Goal: Information Seeking & Learning: Check status

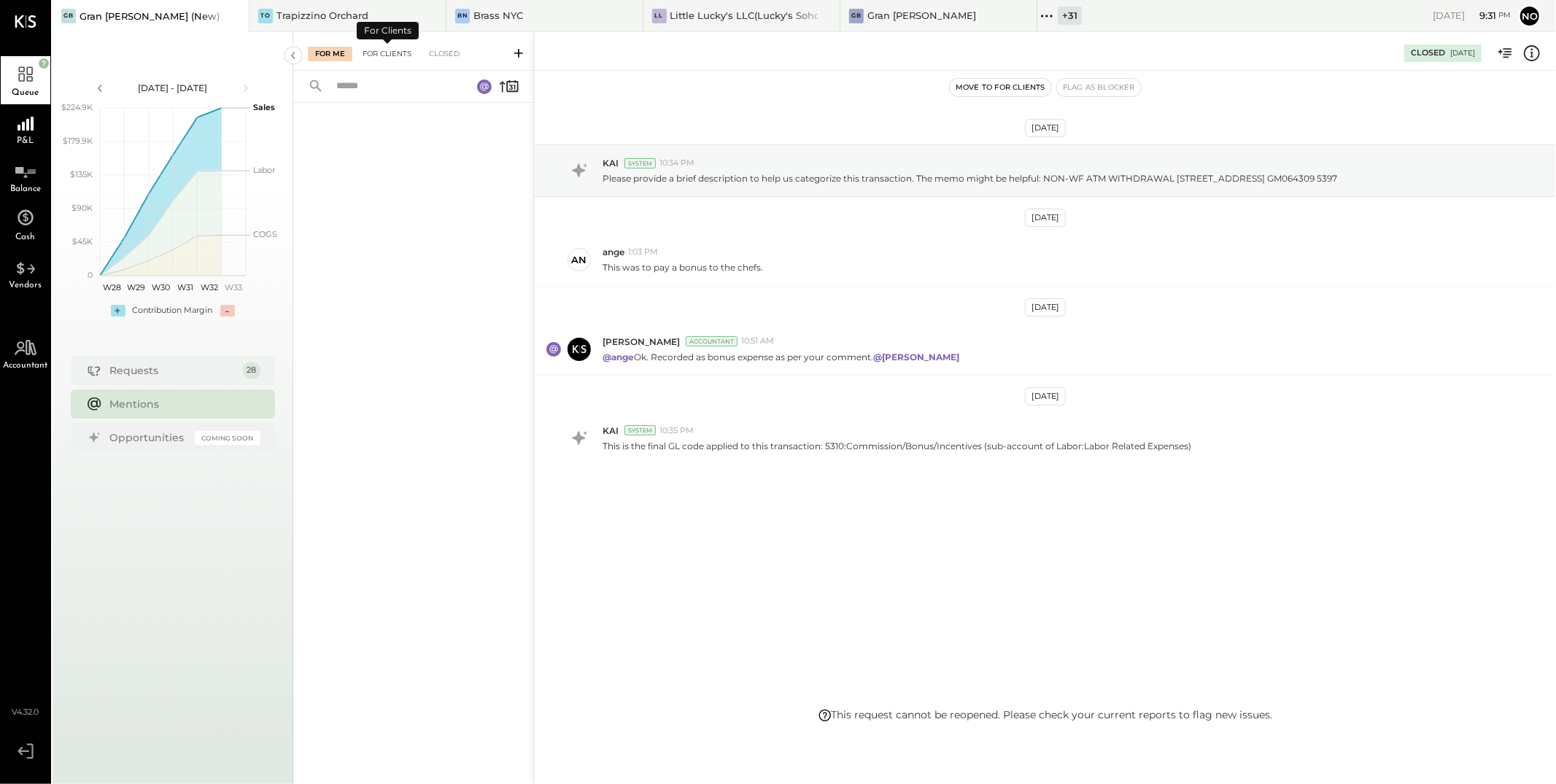
click at [386, 56] on div "For Clients" at bounding box center [386, 53] width 64 height 14
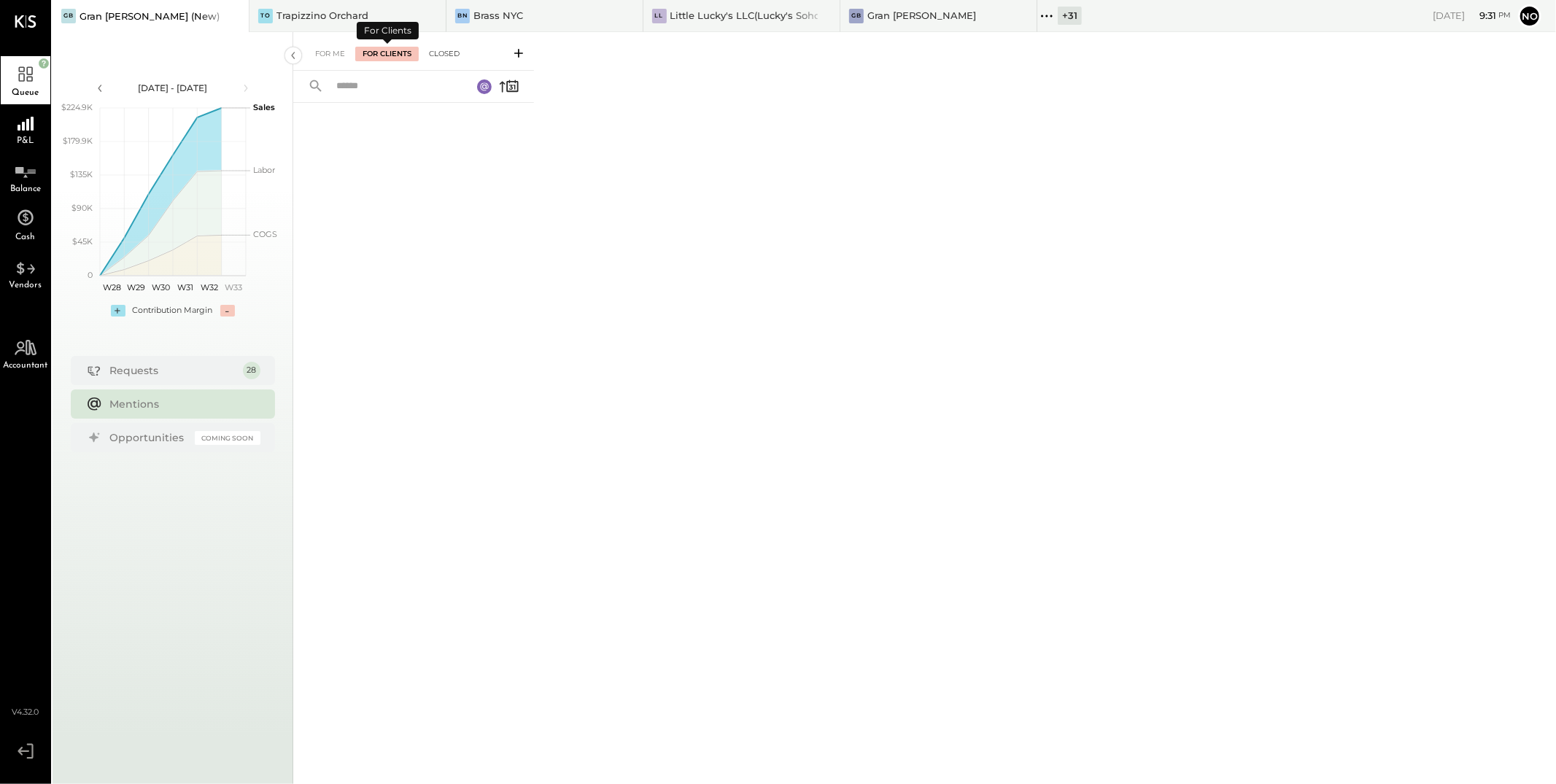
click at [460, 51] on div "Closed" at bounding box center [444, 53] width 46 height 14
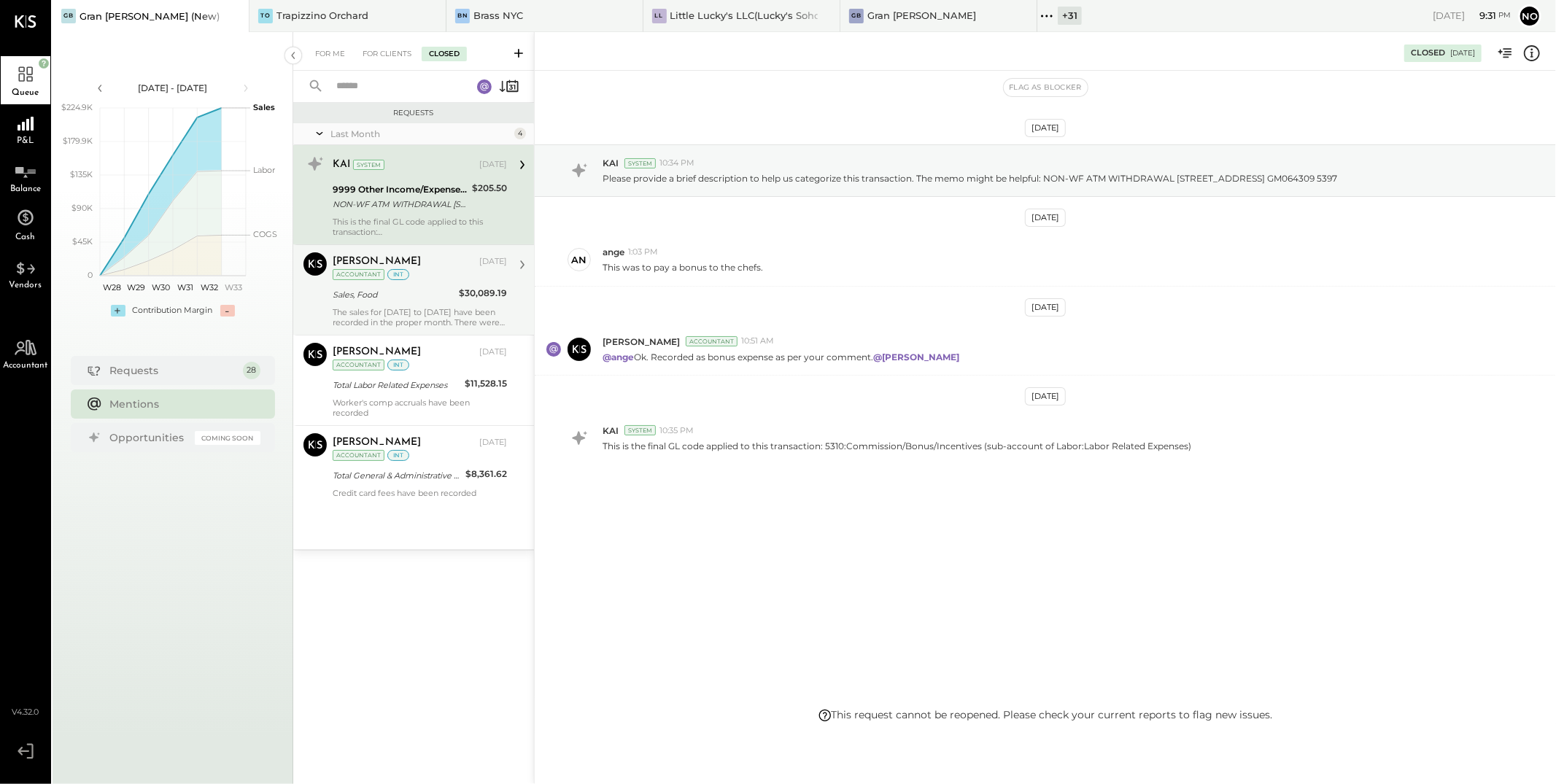
click at [421, 301] on div "Sales, Food" at bounding box center [393, 294] width 122 height 14
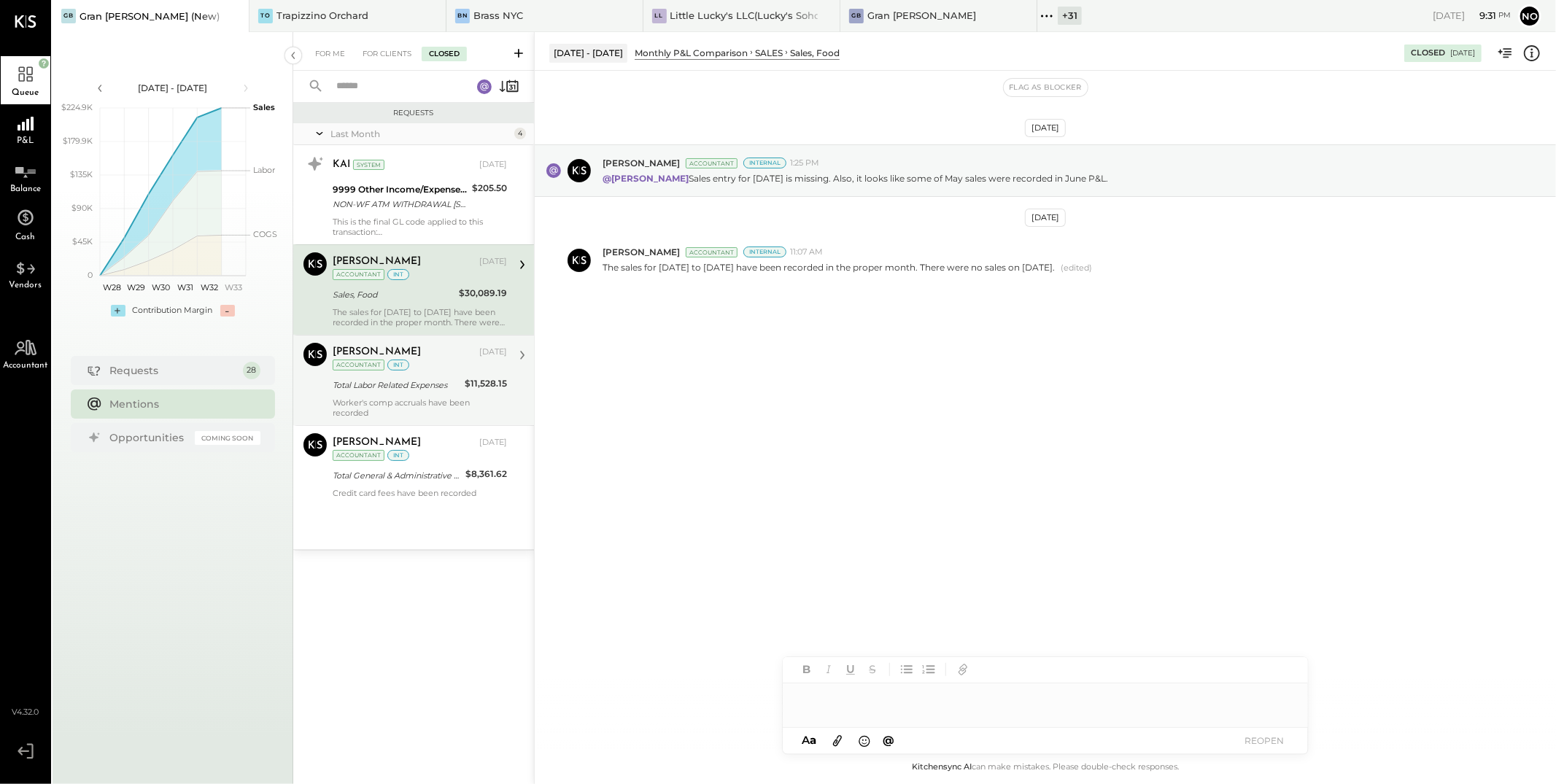
click at [435, 379] on div "Total Labor Related Expenses" at bounding box center [396, 384] width 128 height 14
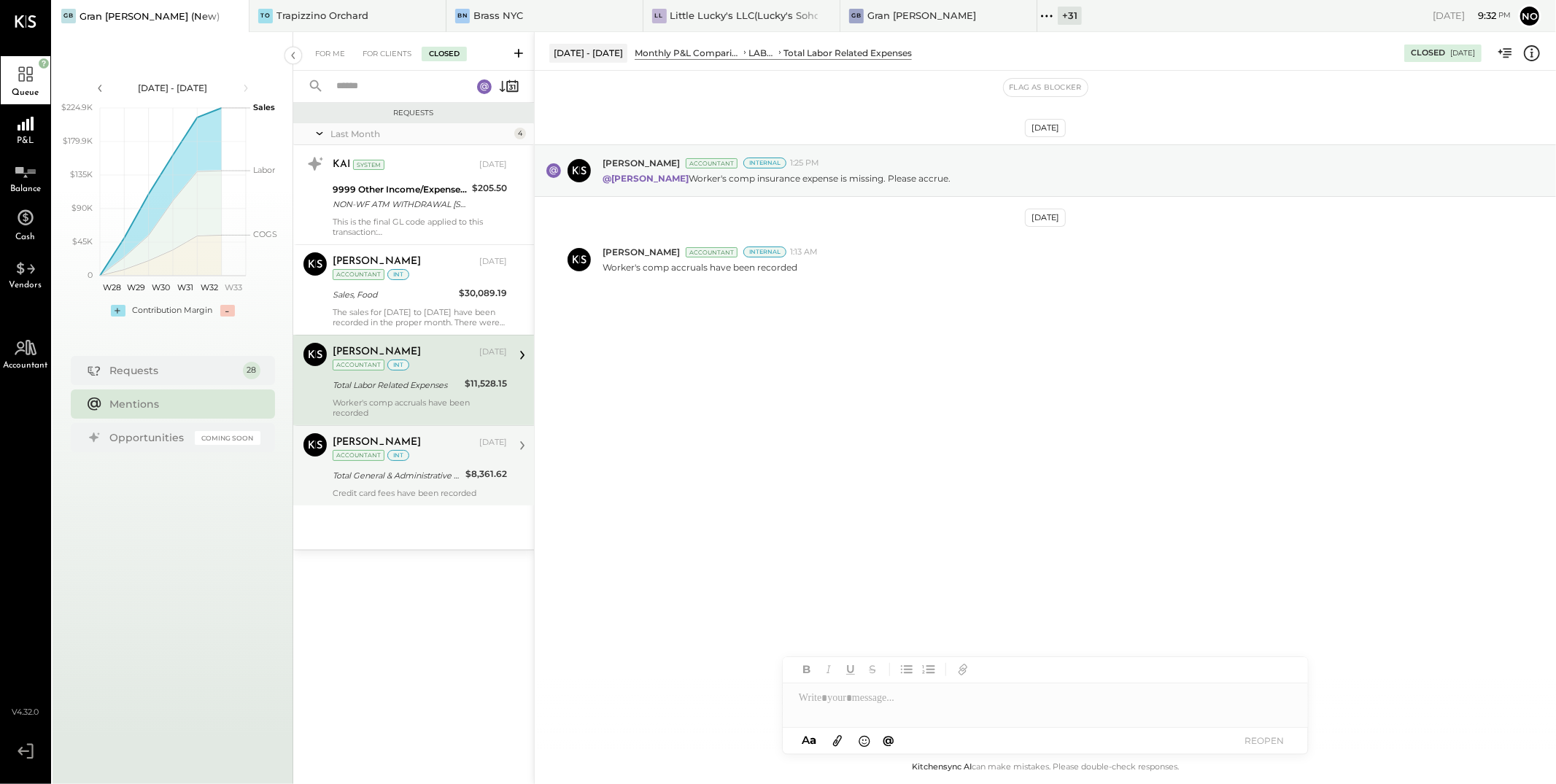
click at [442, 445] on div "Noemi Balmaceda" at bounding box center [404, 441] width 144 height 14
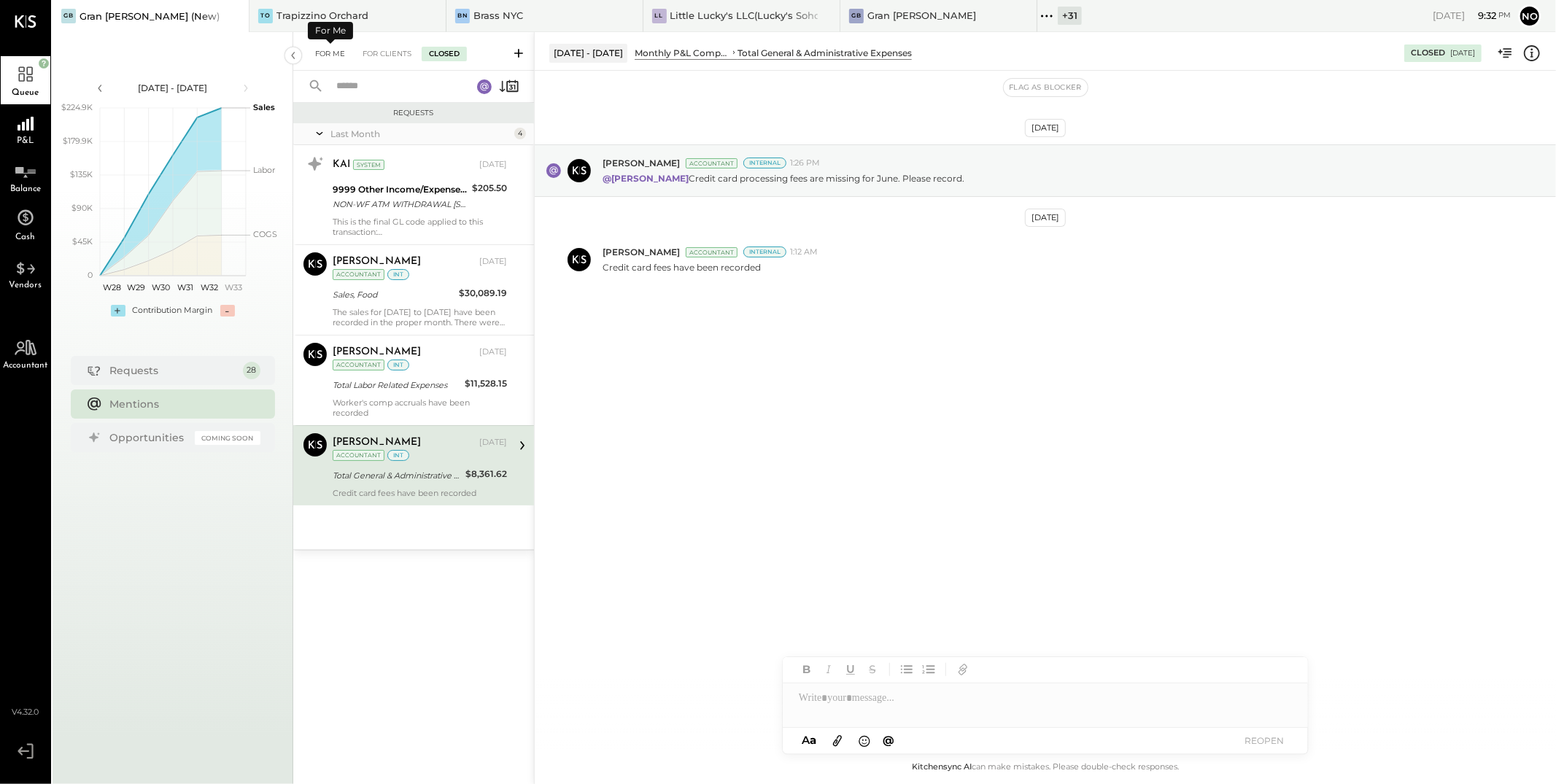
click at [339, 50] on div "For Me" at bounding box center [329, 53] width 45 height 14
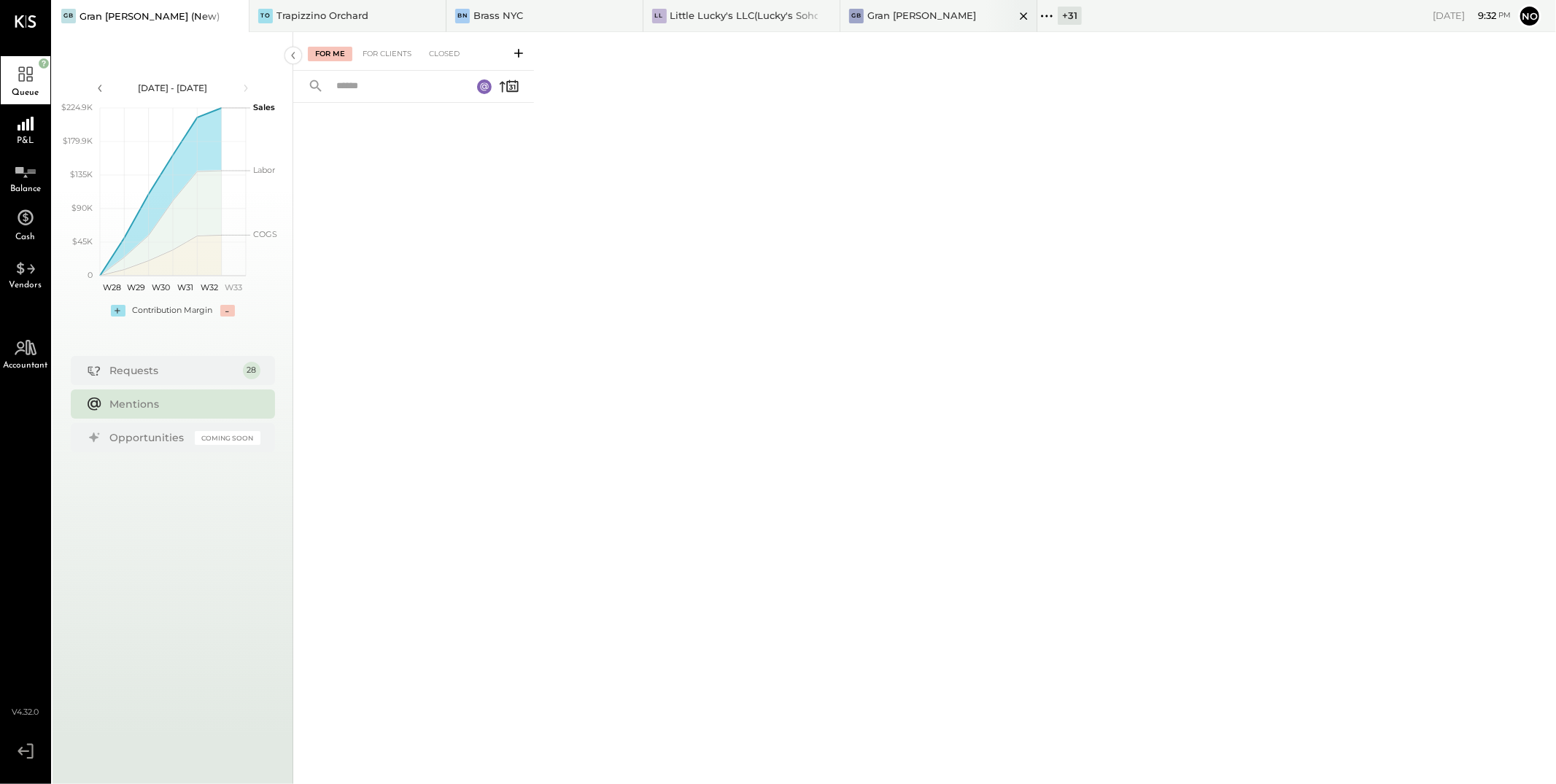
click at [907, 14] on div "Gran [PERSON_NAME]" at bounding box center [921, 15] width 108 height 14
click at [902, 26] on div "GB Gran Blanco" at bounding box center [938, 16] width 197 height 32
click at [900, 16] on div "Gran [PERSON_NAME]" at bounding box center [921, 15] width 108 height 14
click at [324, 14] on div "Trapizzino Orchard" at bounding box center [322, 15] width 92 height 14
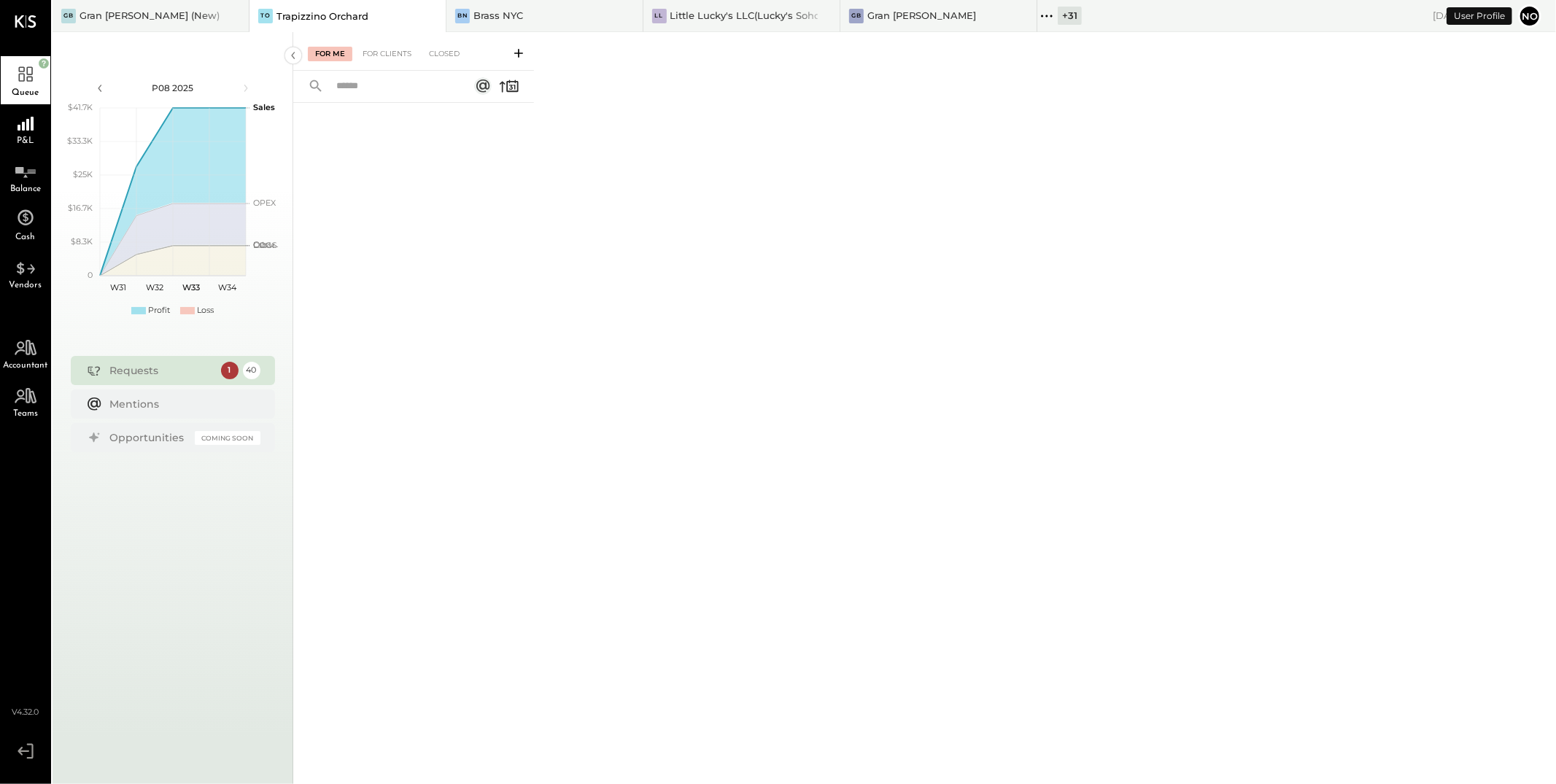
click at [1050, 14] on icon at bounding box center [1047, 16] width 19 height 19
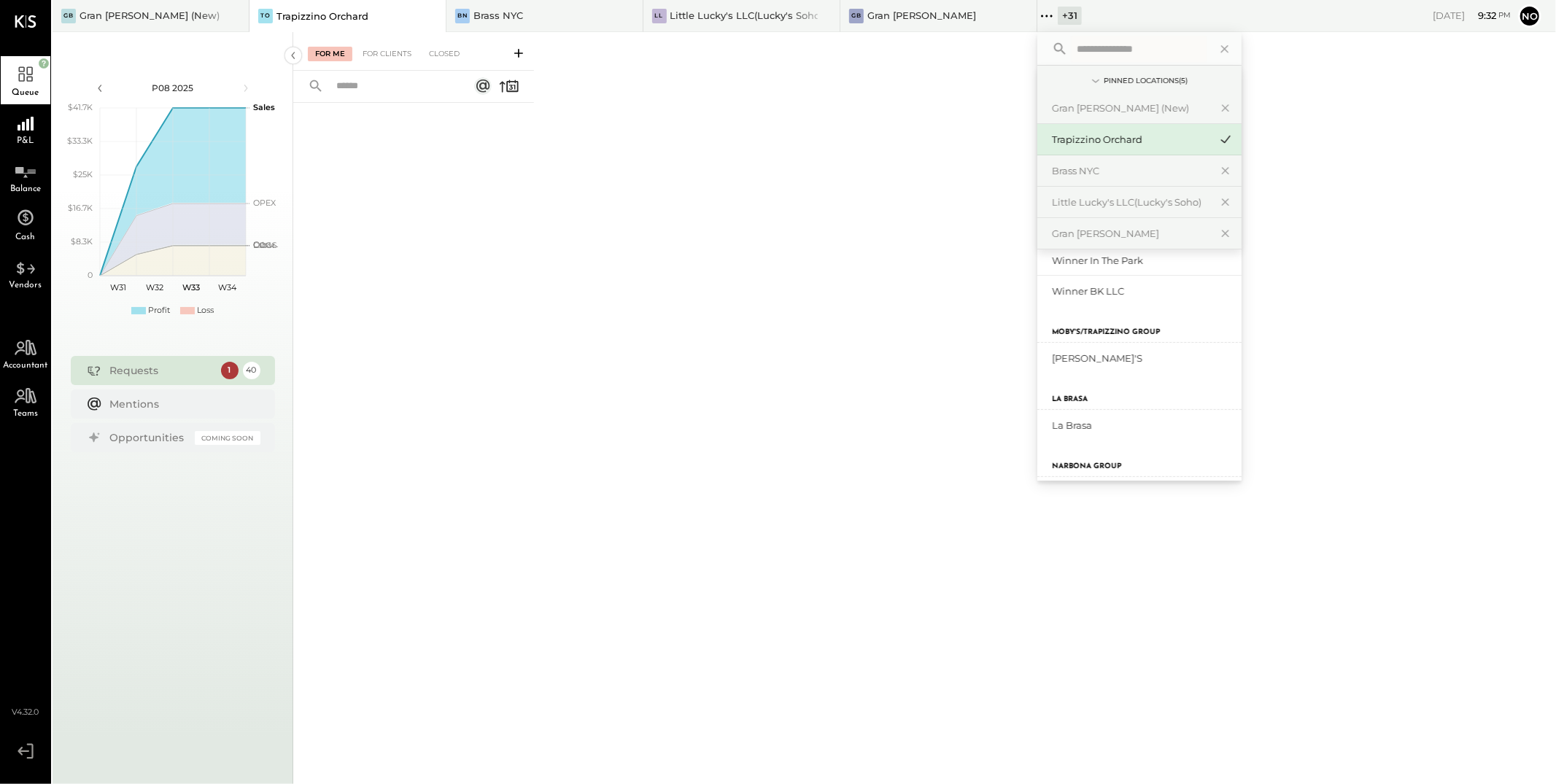
scroll to position [974, 0]
click at [1060, 288] on div "Narbona at [GEOGRAPHIC_DATA] LLC" at bounding box center [1131, 292] width 158 height 14
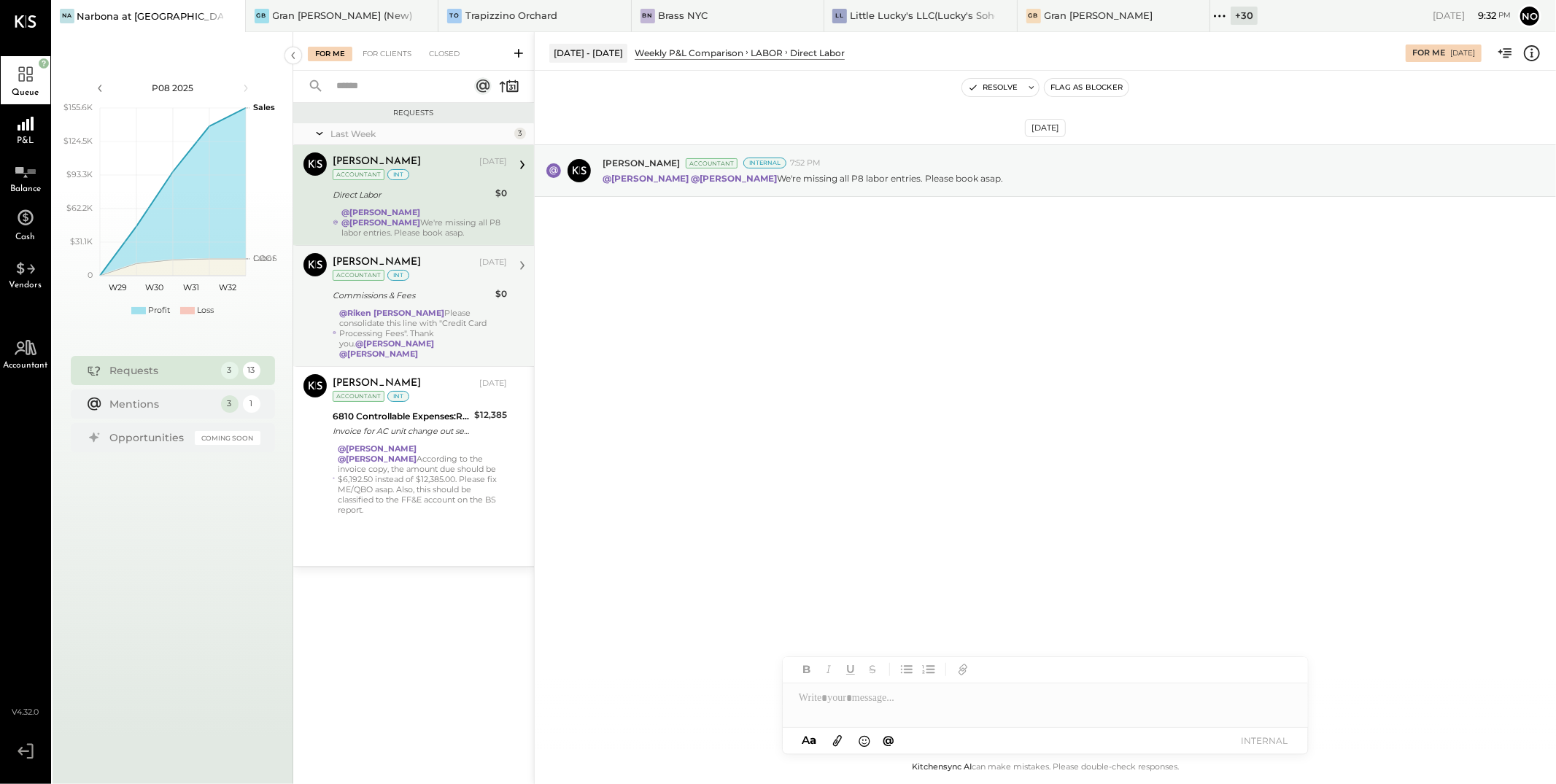
click at [441, 285] on div "Joseph Shin Aug 11, 2025 Accountant int Commissions & Fees $0 @Riken Shethiya P…" at bounding box center [419, 305] width 174 height 106
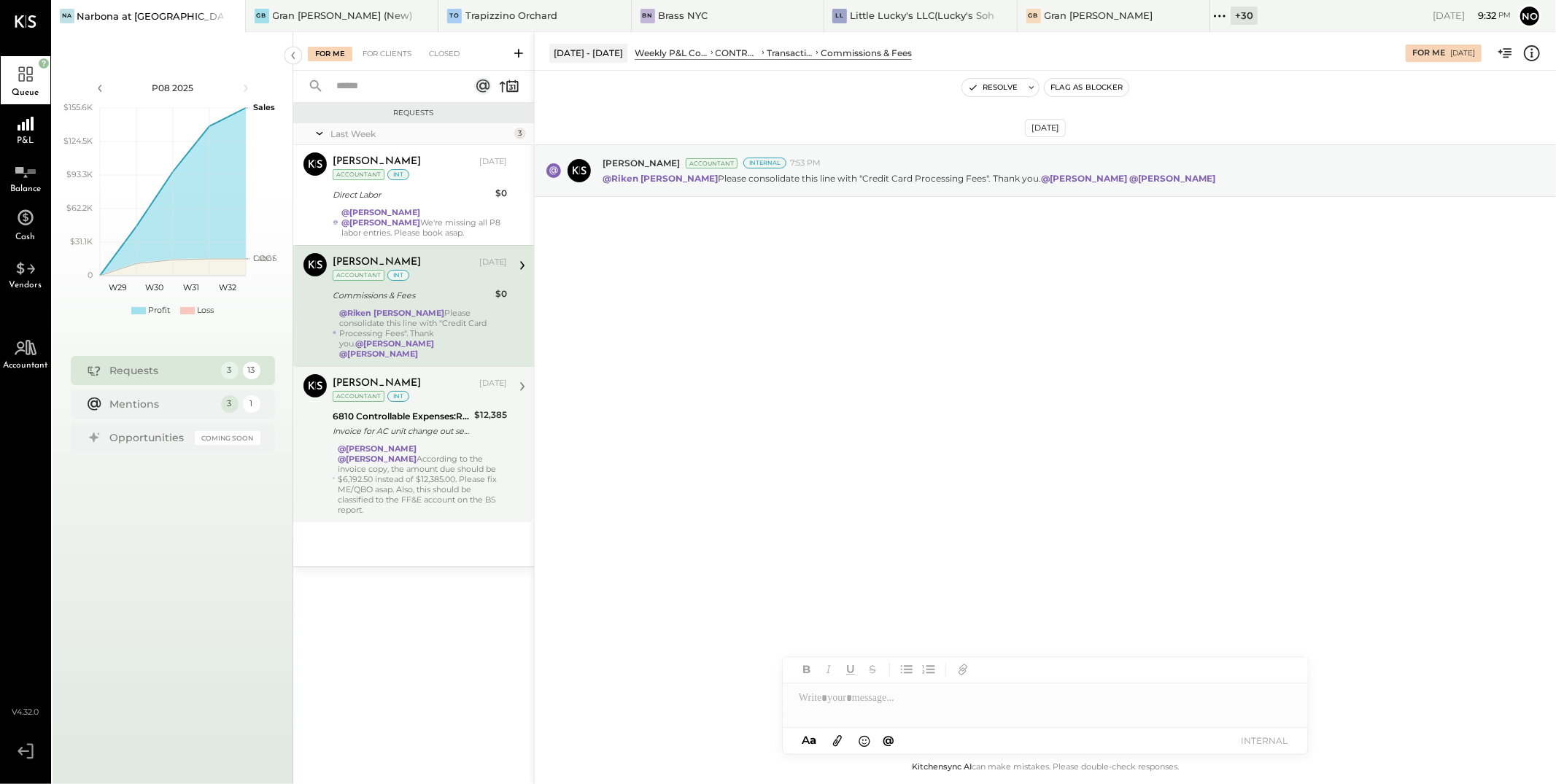
click at [436, 385] on div "Joseph Shin Aug 11, 2025 Accountant int" at bounding box center [419, 388] width 174 height 29
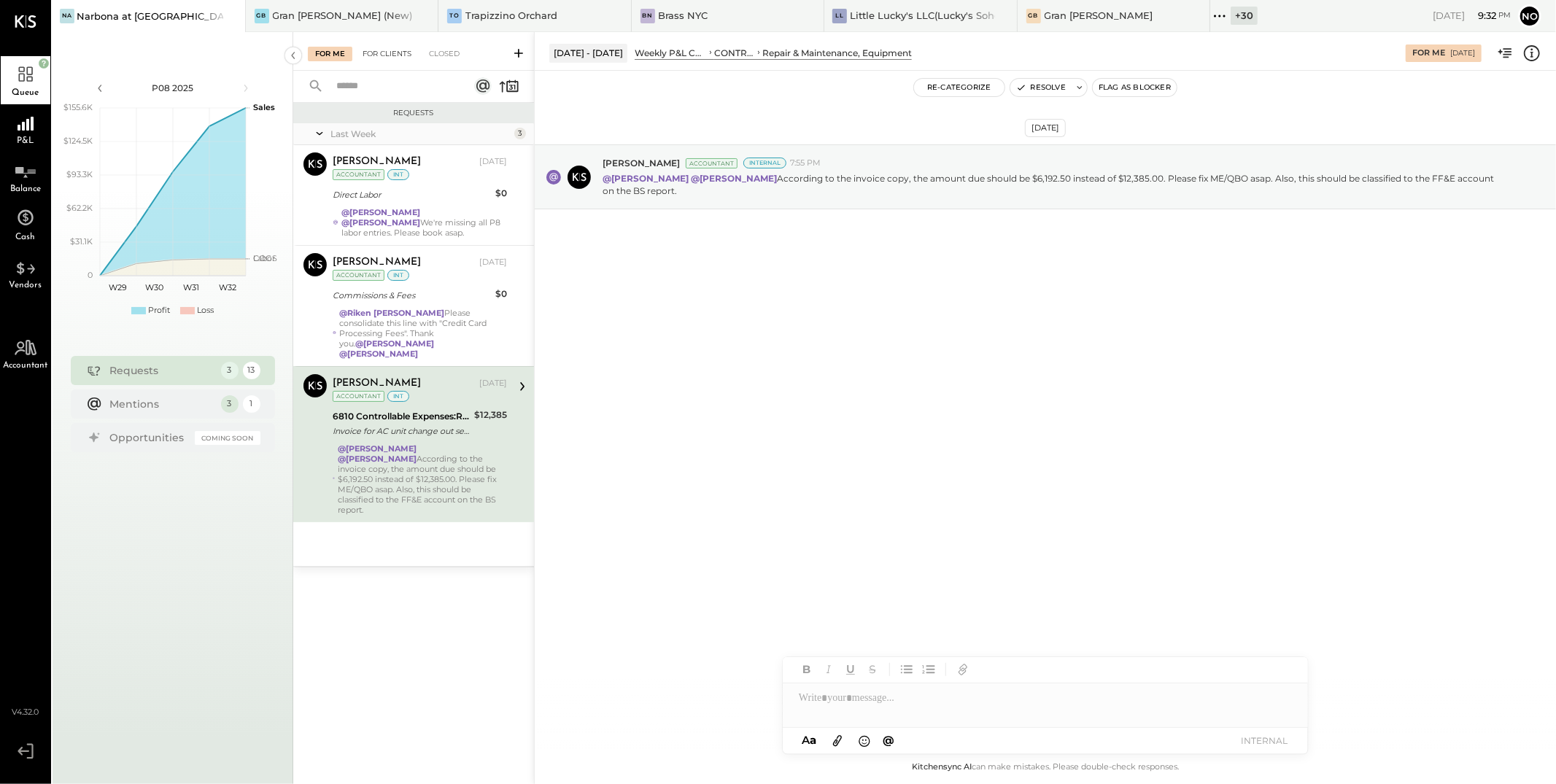
click at [394, 58] on div "For Clients" at bounding box center [386, 53] width 64 height 14
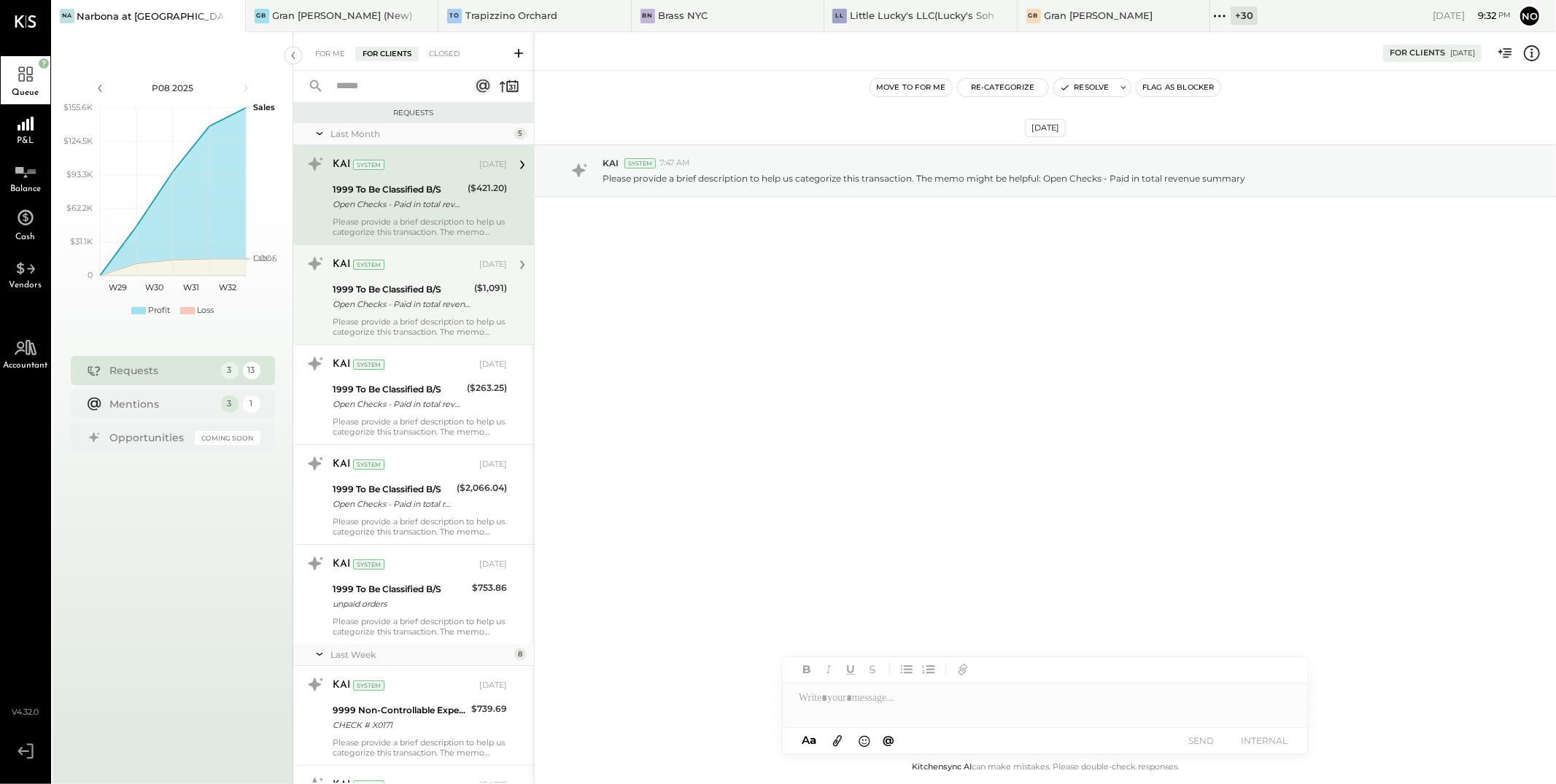
click at [417, 286] on div "1999 To Be Classified B/S" at bounding box center [401, 289] width 137 height 14
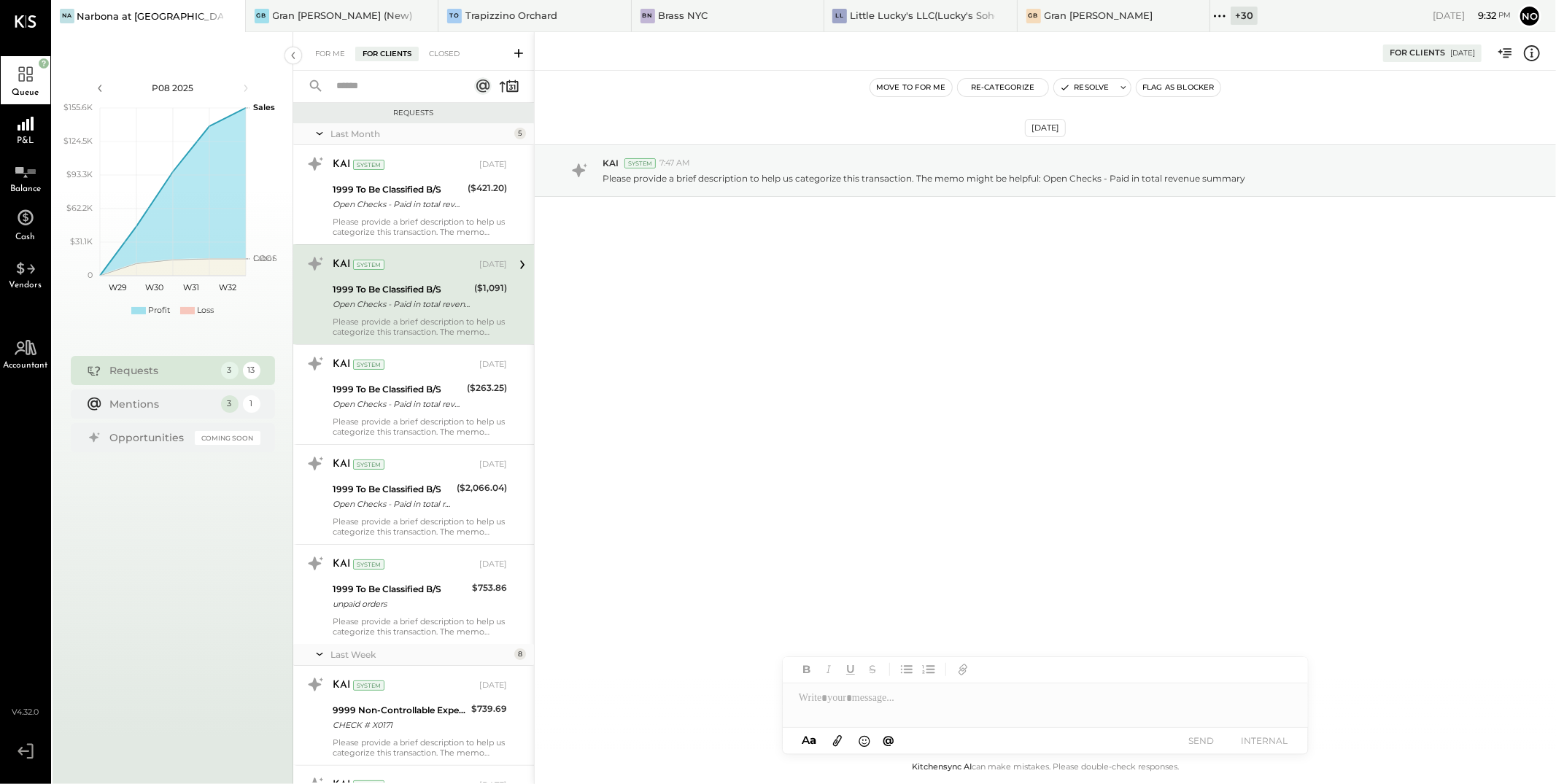
scroll to position [35, 0]
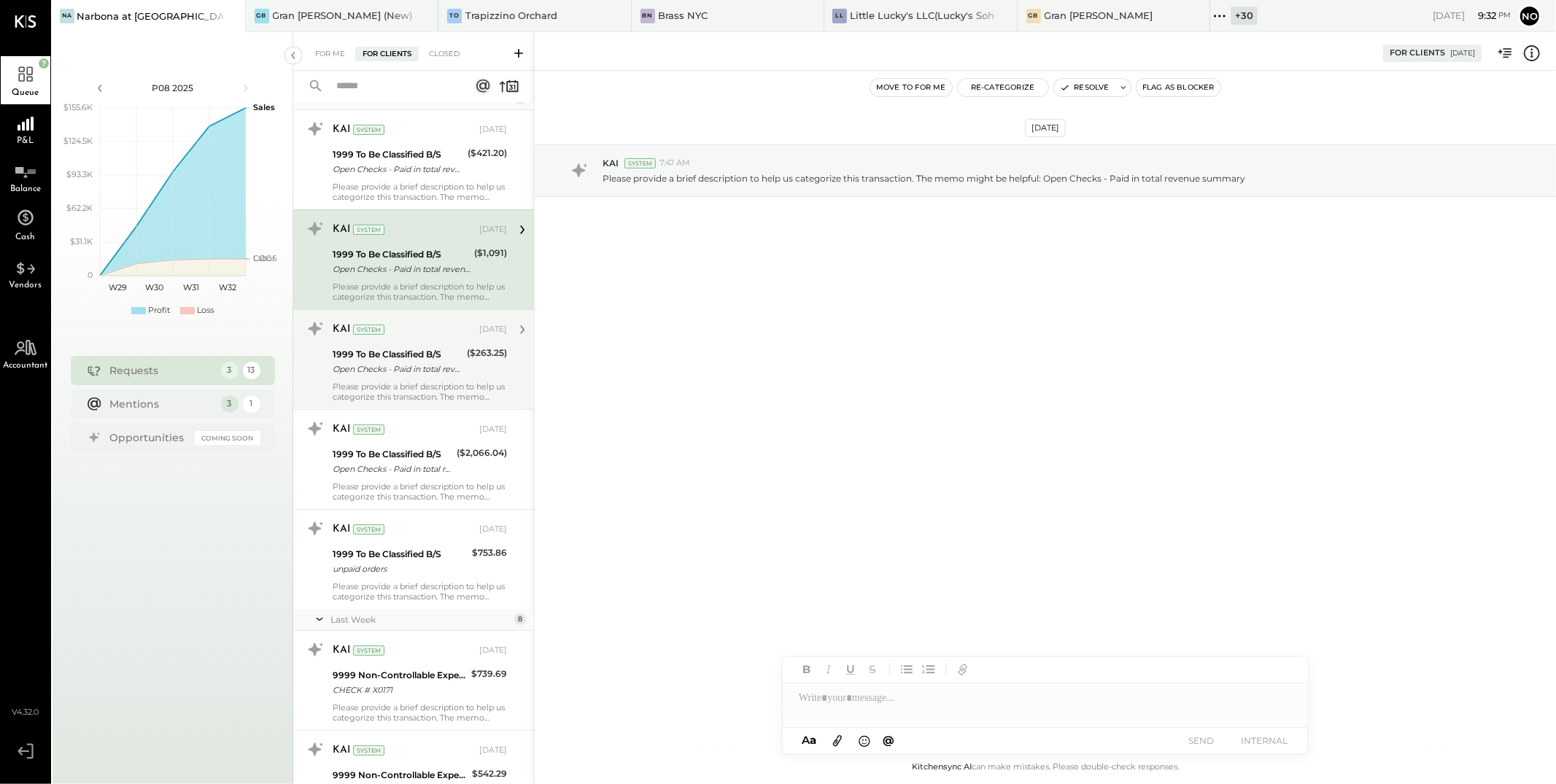
click at [414, 354] on div "1999 To Be Classified B/S" at bounding box center [397, 354] width 129 height 14
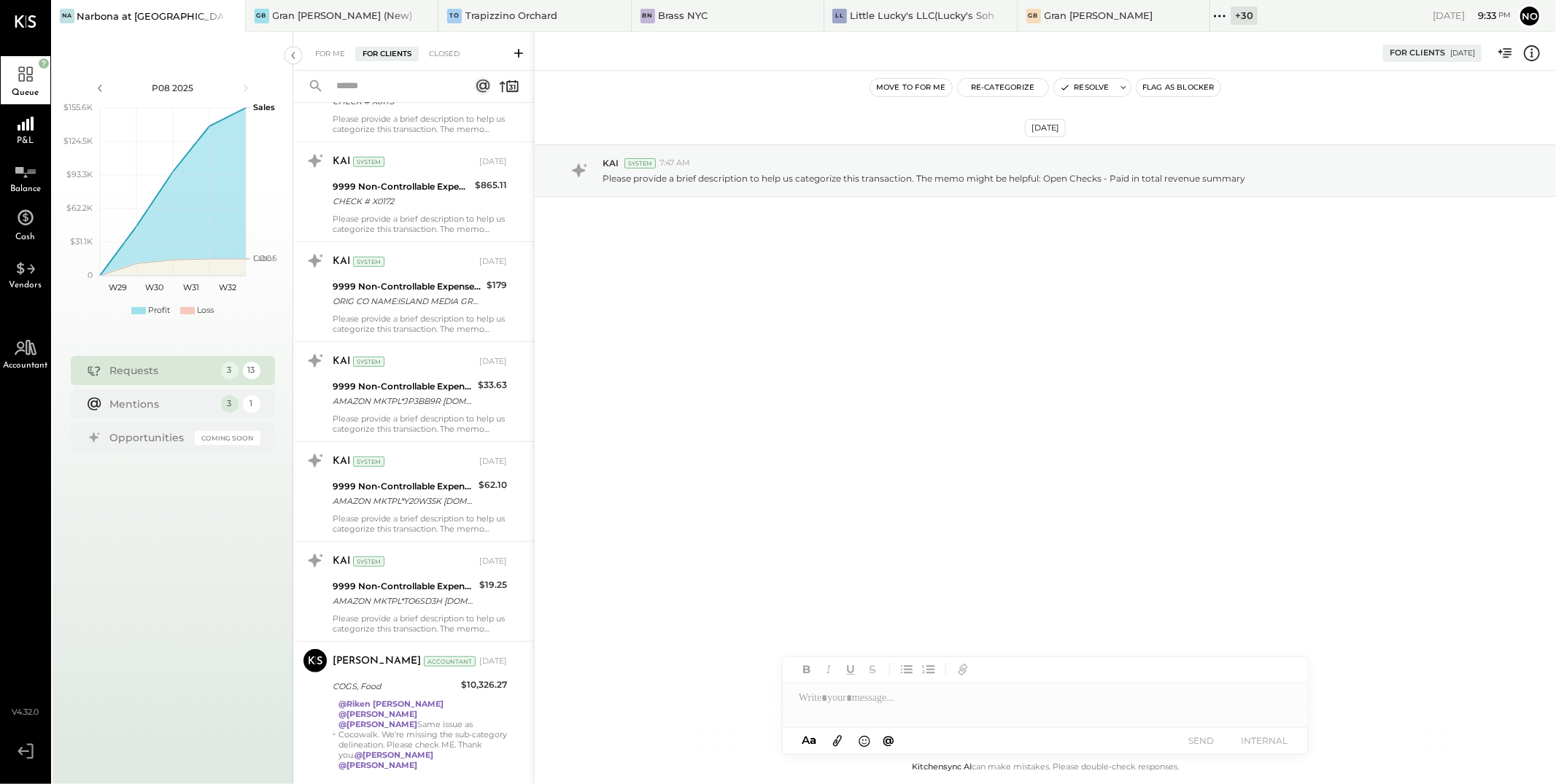
scroll to position [753, 0]
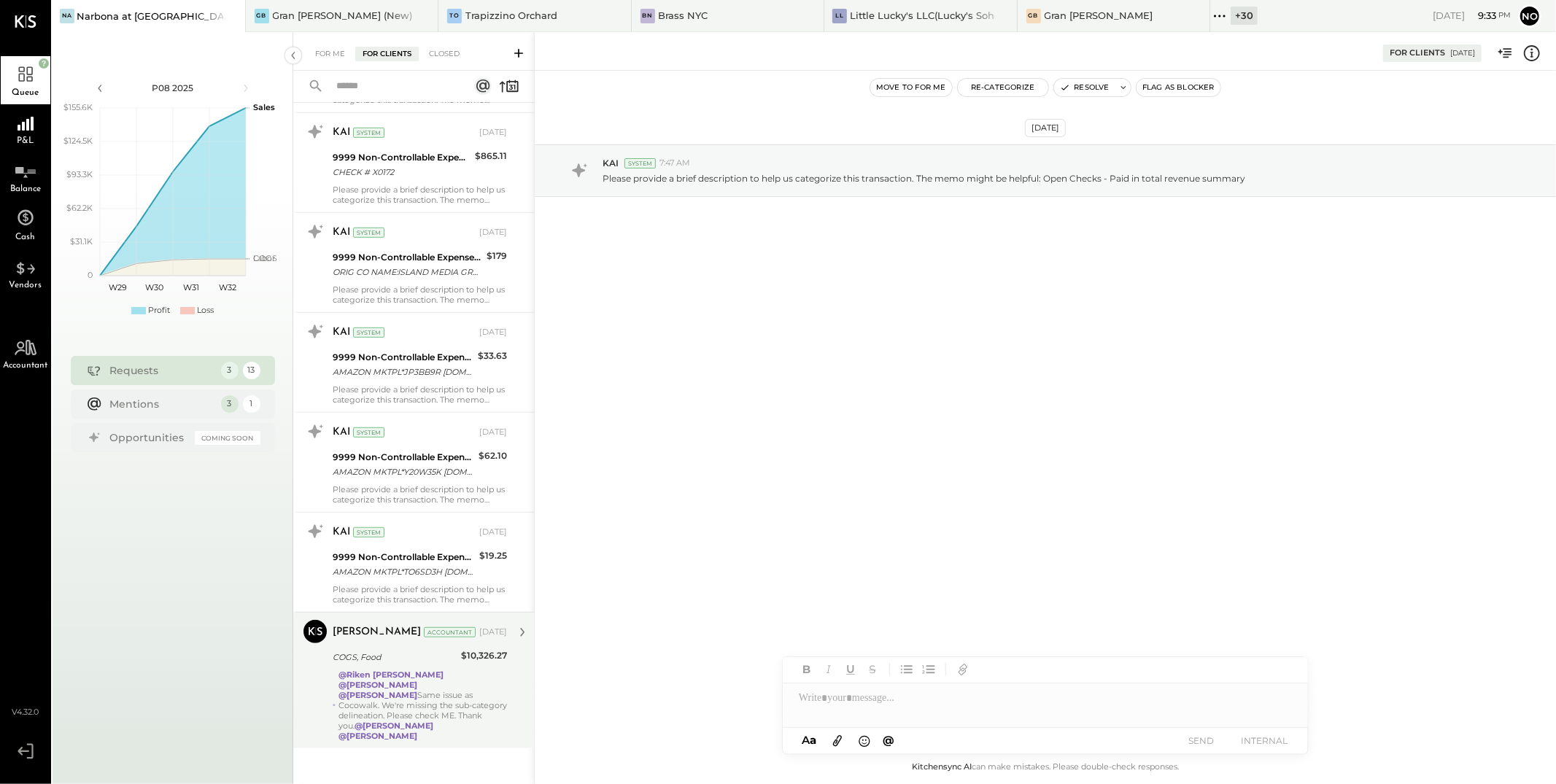
click at [404, 661] on div "COGS, Food" at bounding box center [394, 657] width 124 height 14
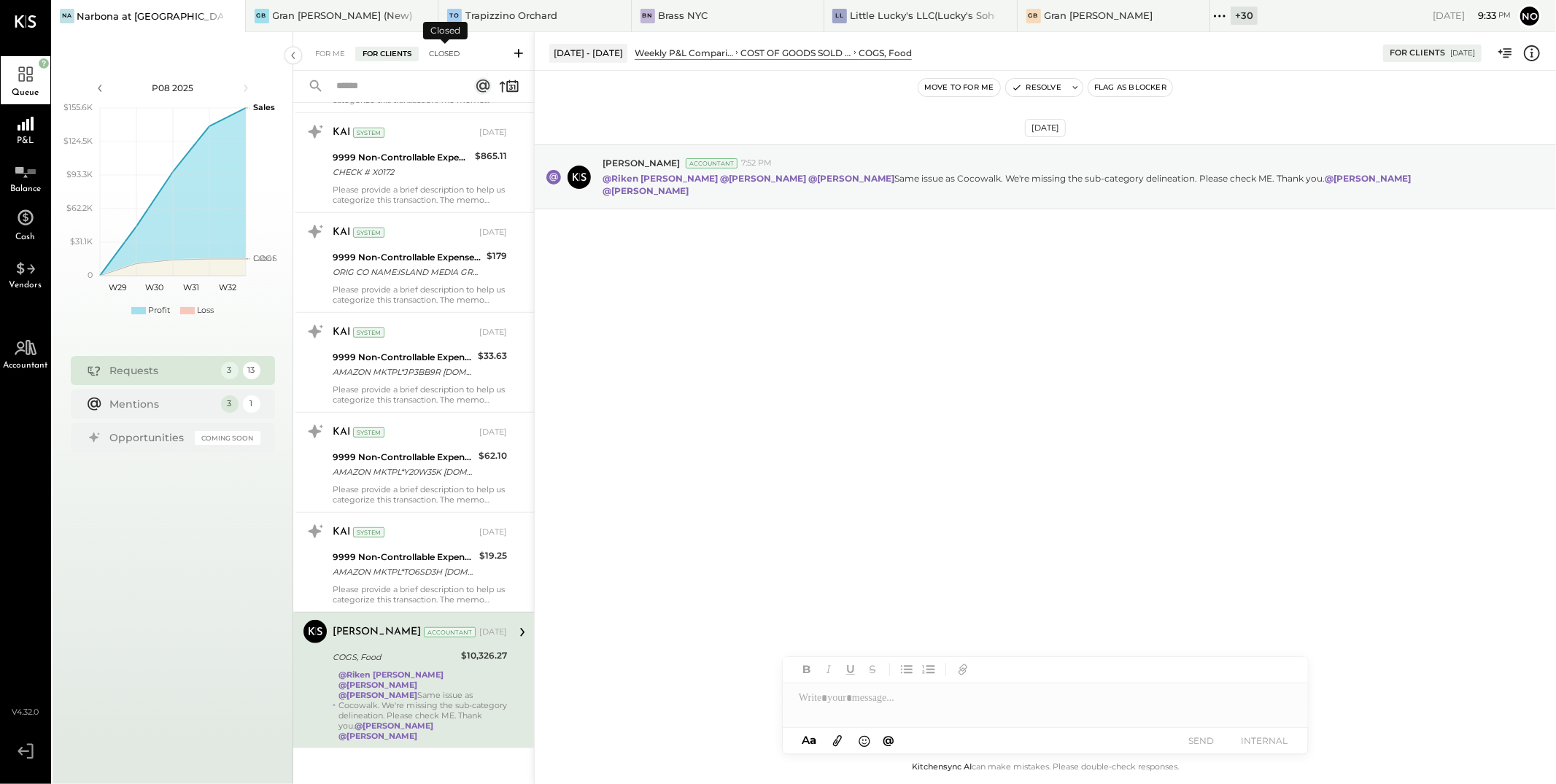
click at [436, 53] on div "Closed" at bounding box center [444, 53] width 46 height 14
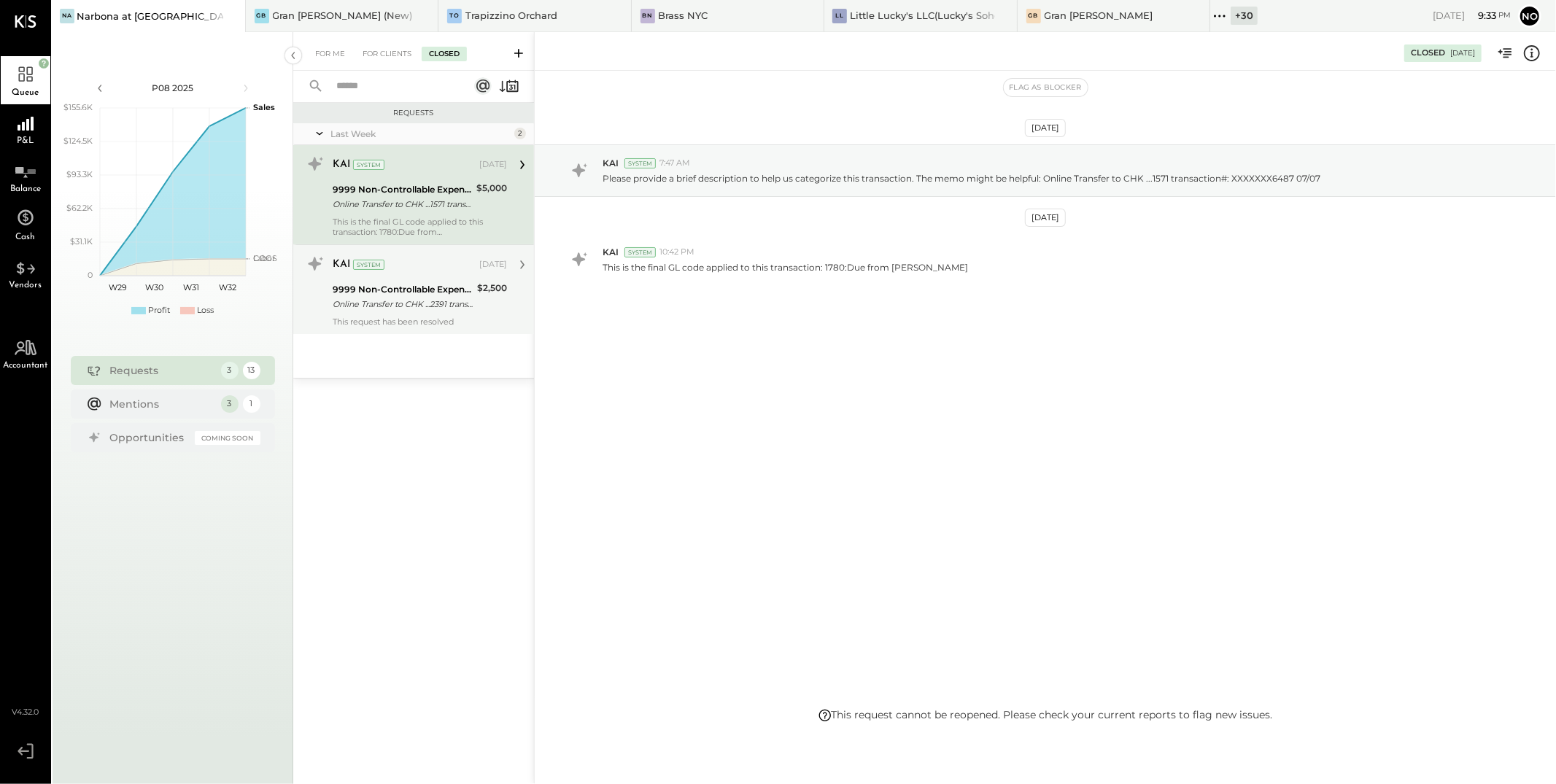
click at [420, 283] on div "9999 Non-Controllable Expenses:Other Income and Expenses:To Be Classified P&L" at bounding box center [402, 289] width 140 height 14
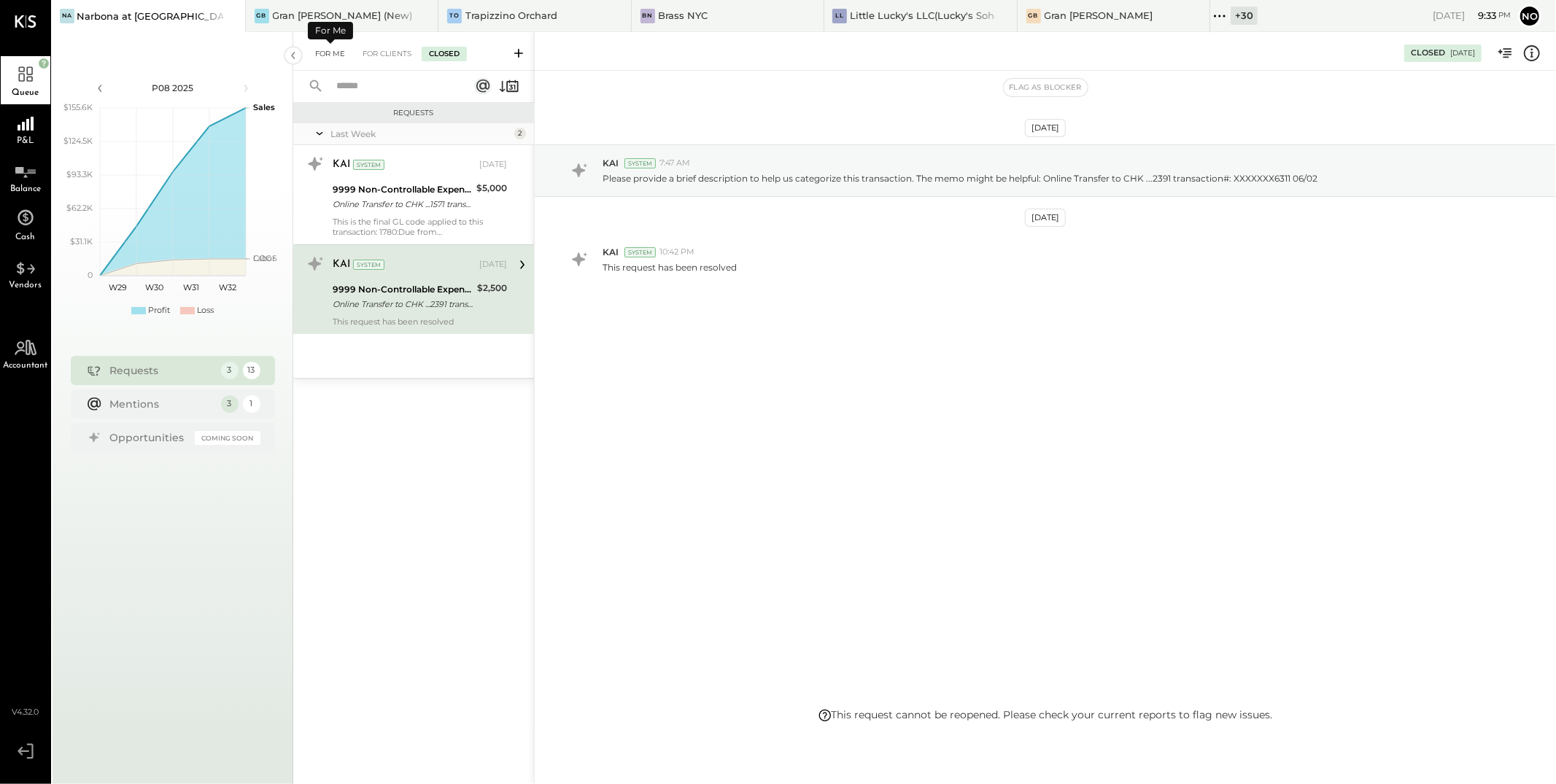
click at [324, 51] on div "For Me" at bounding box center [329, 53] width 45 height 14
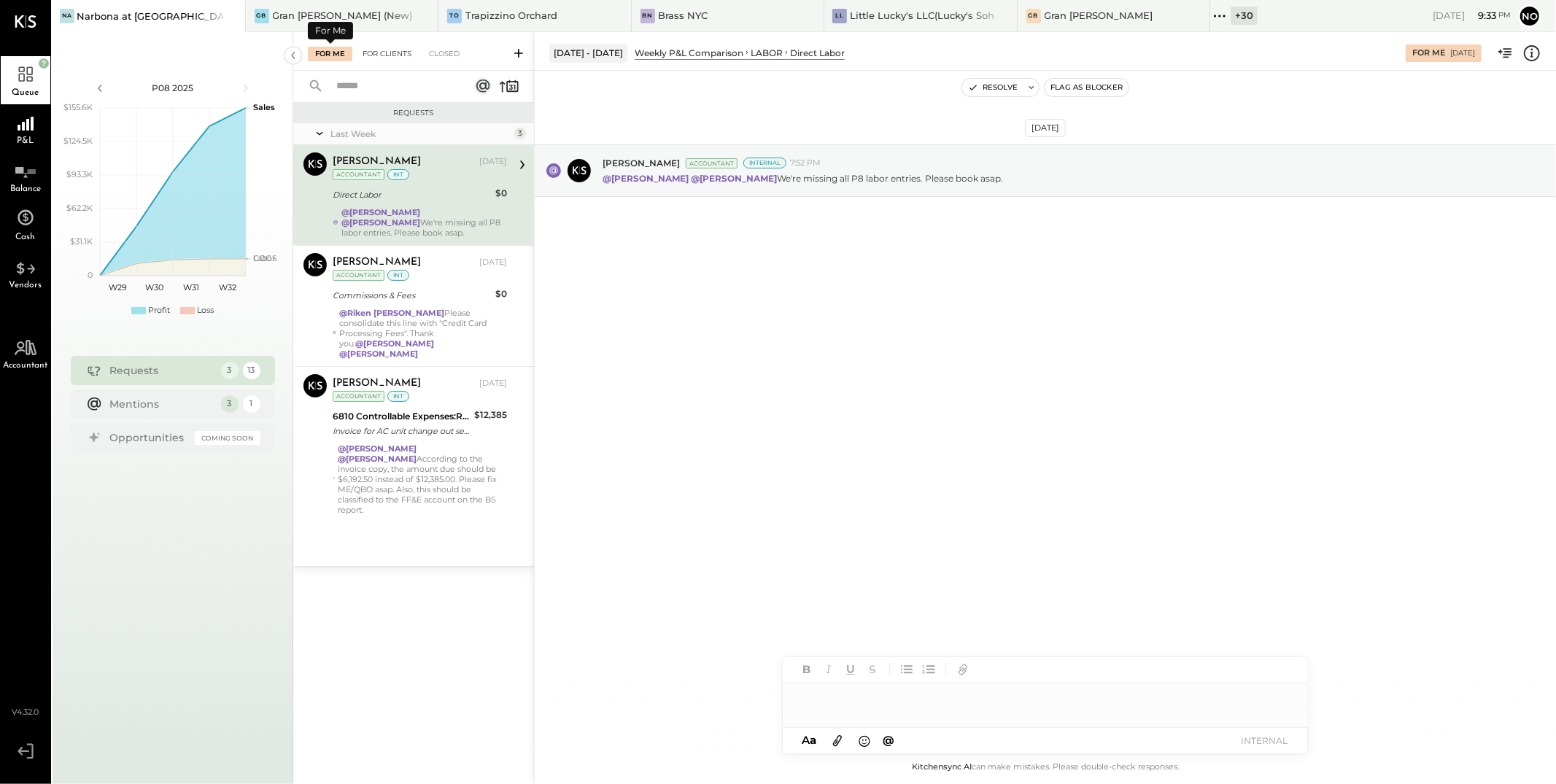
click at [383, 54] on div "For Clients" at bounding box center [386, 53] width 64 height 14
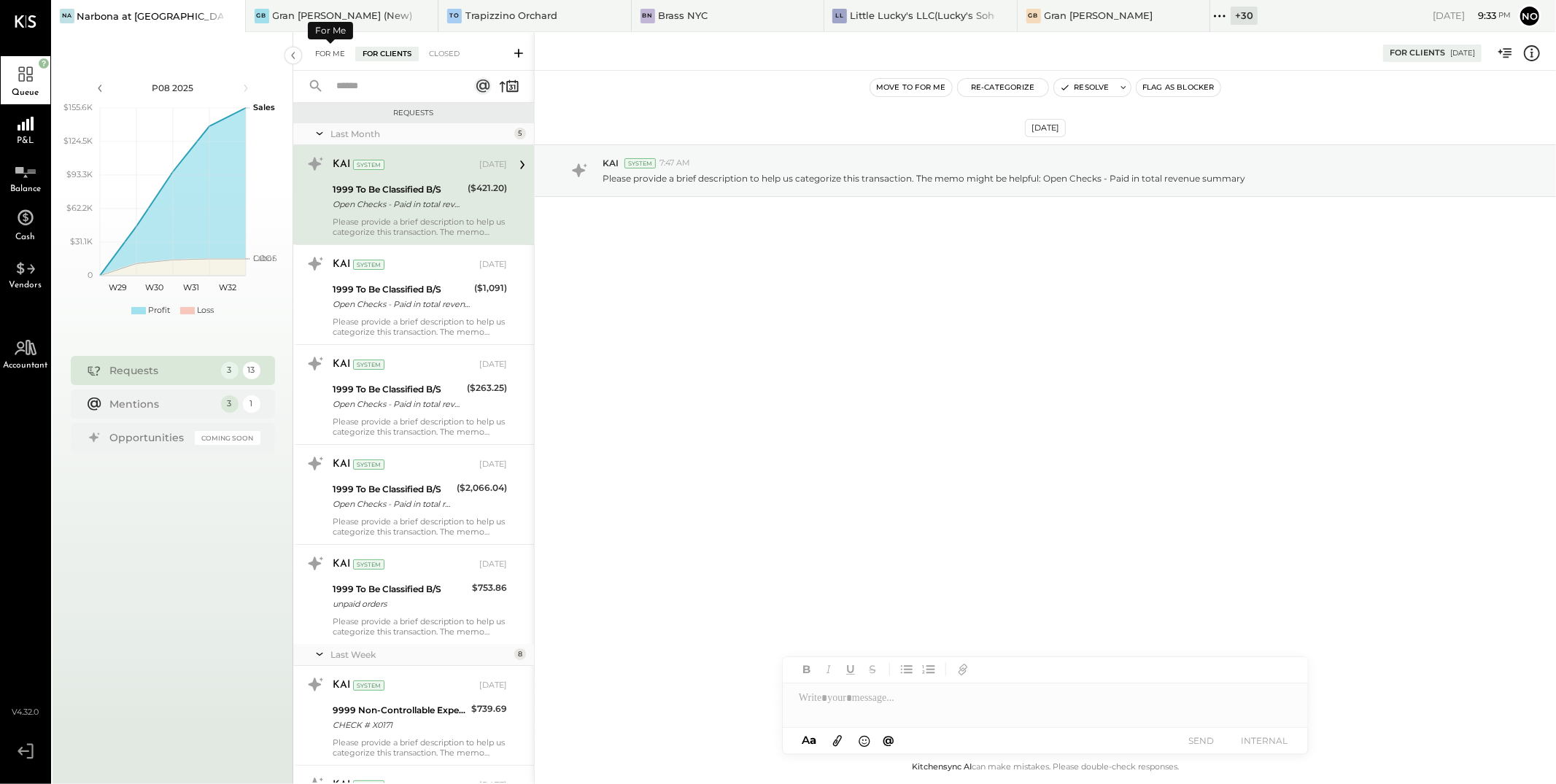
click at [324, 51] on div "For Me" at bounding box center [329, 53] width 45 height 14
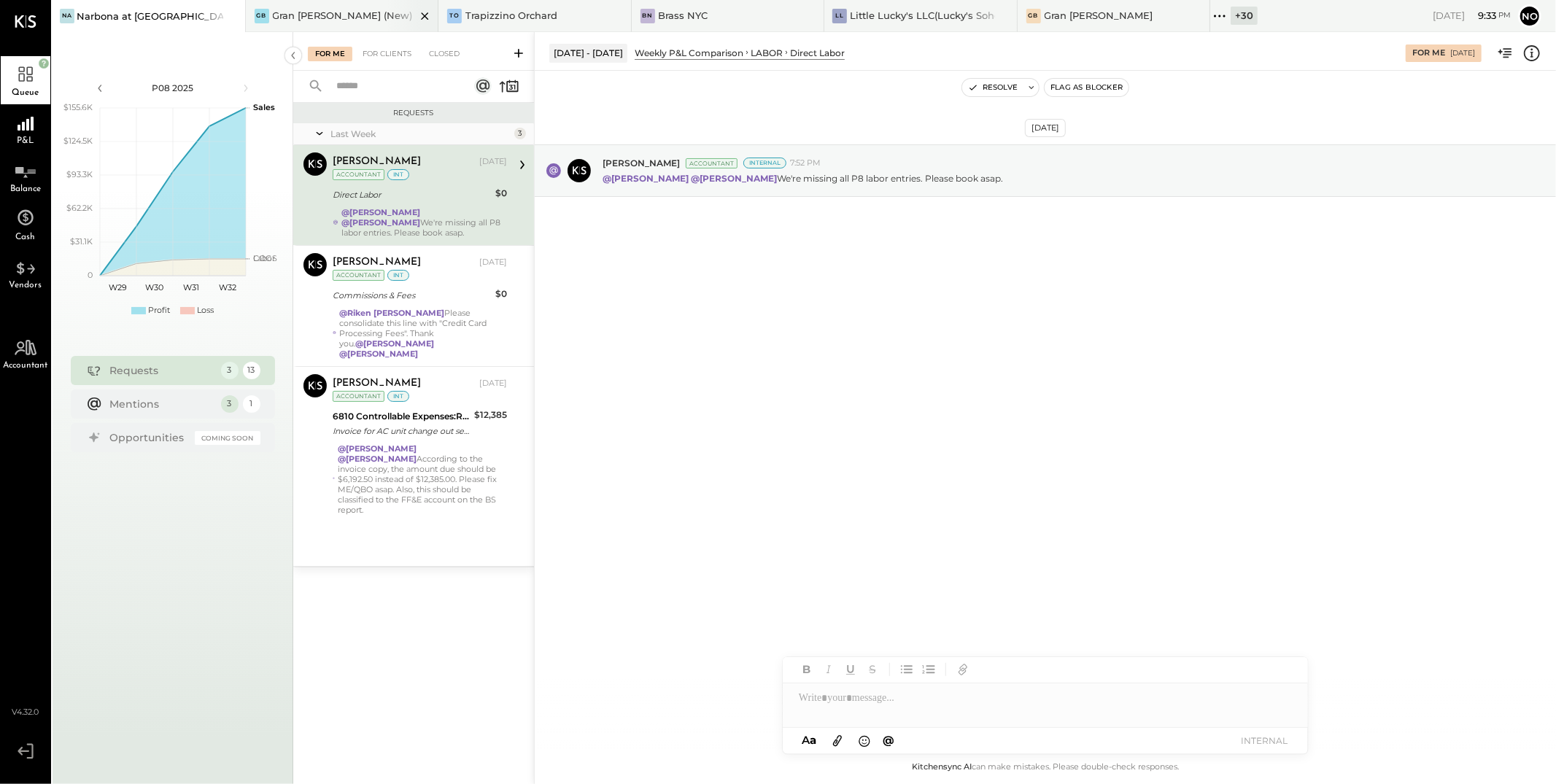
click at [281, 5] on div "GB Gran Blanco (New)" at bounding box center [342, 16] width 193 height 32
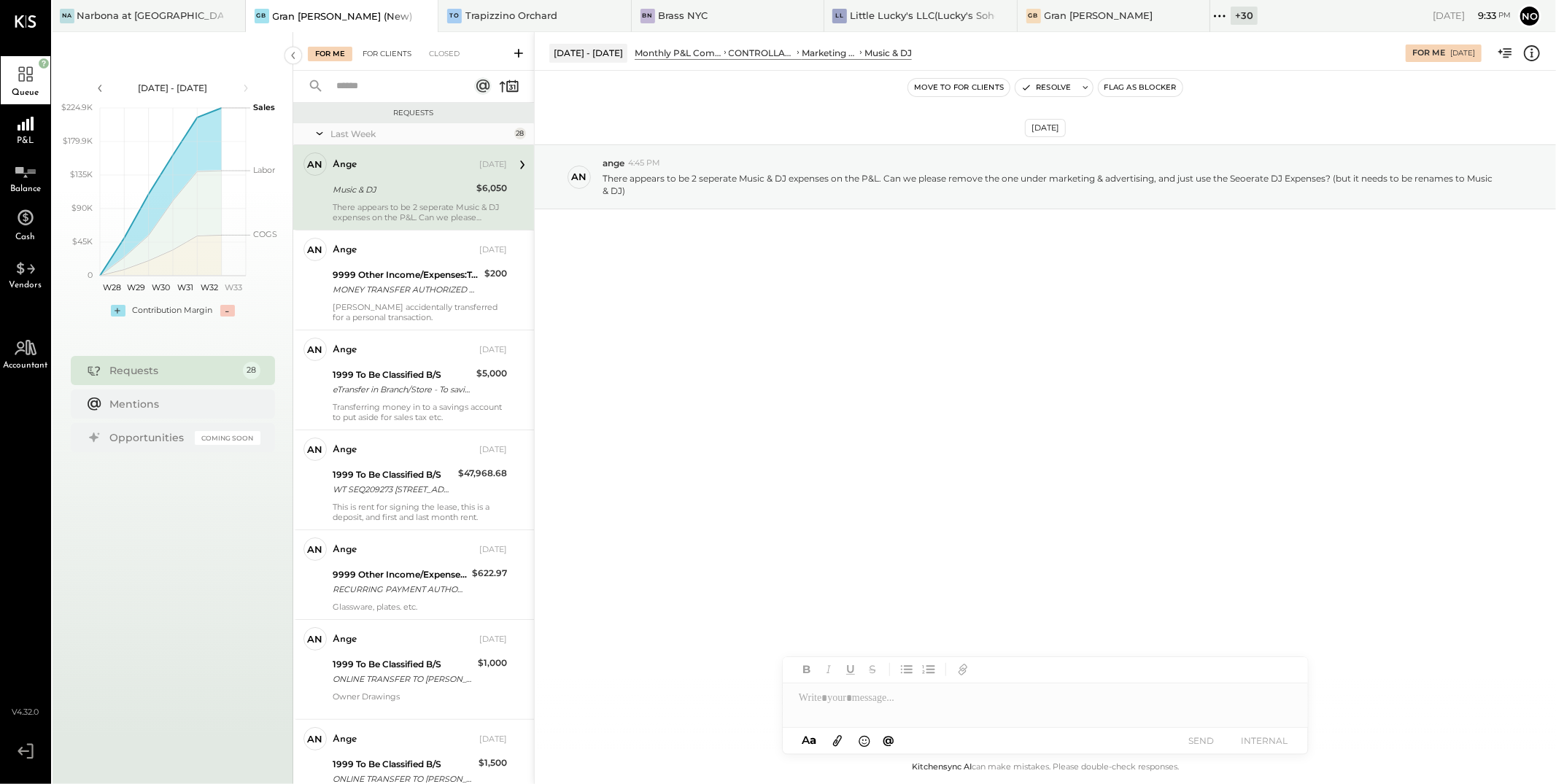
click at [381, 53] on div "For Clients" at bounding box center [386, 53] width 64 height 14
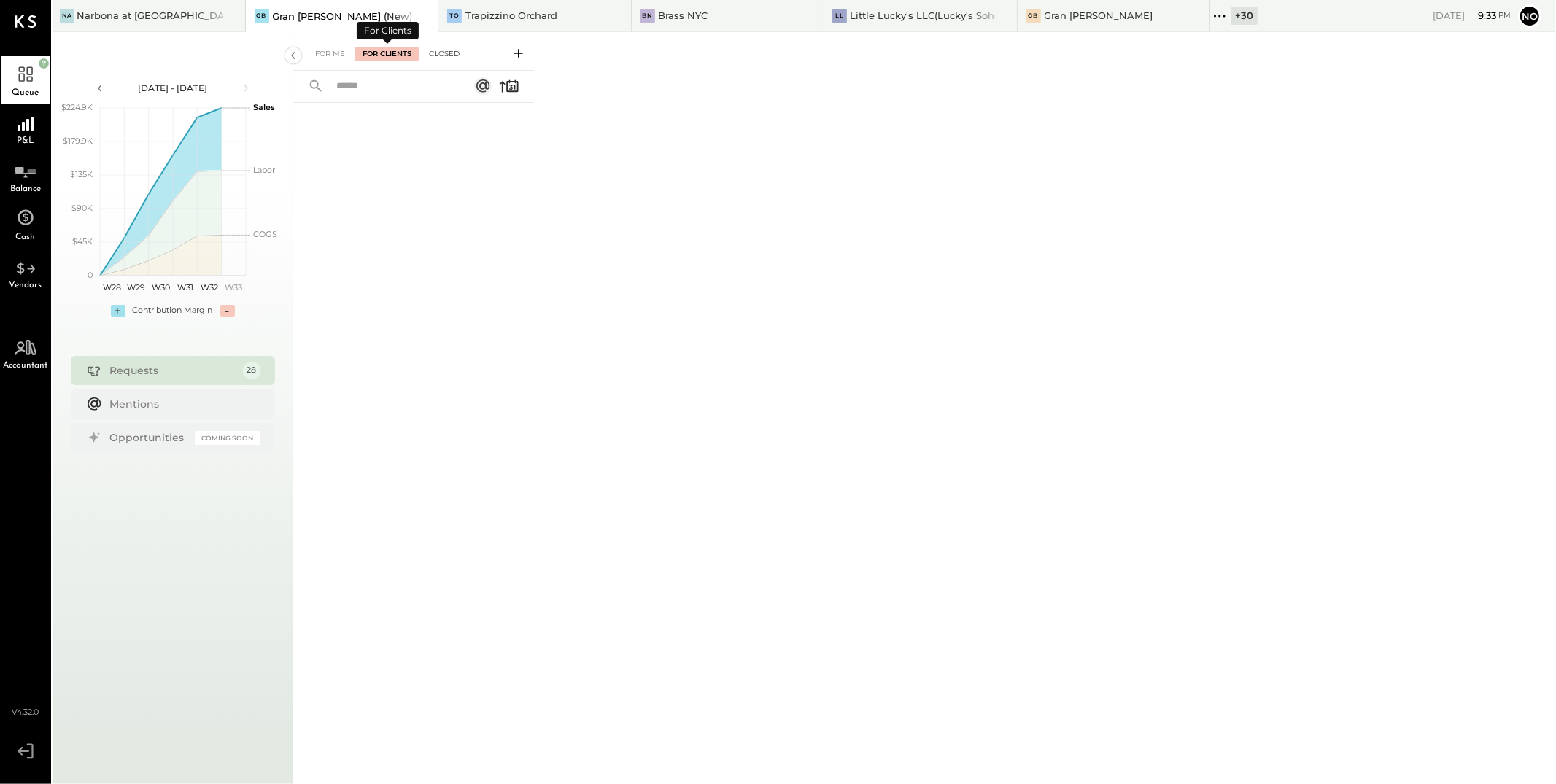
click at [442, 52] on div "Closed" at bounding box center [444, 53] width 46 height 14
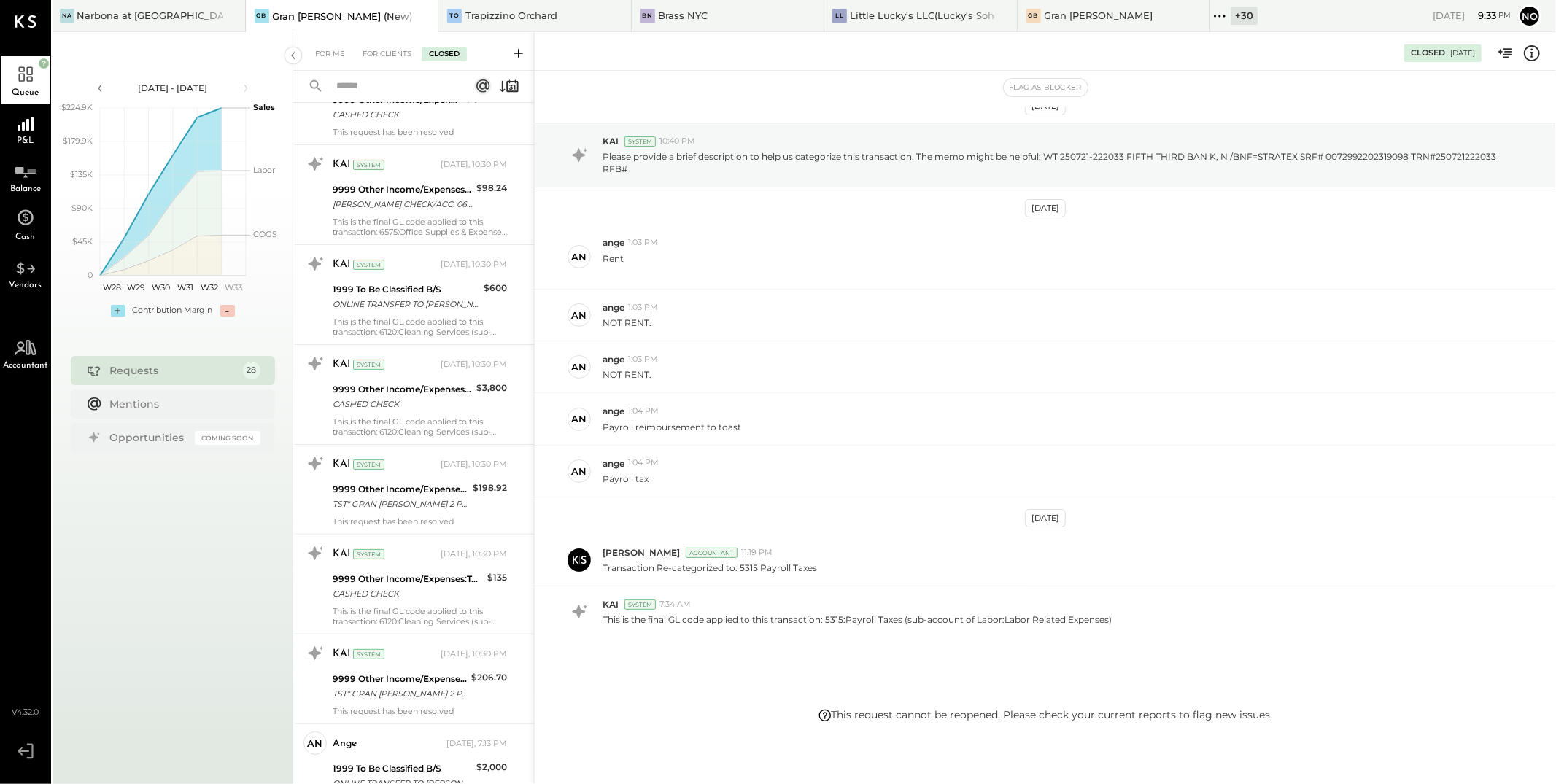
scroll to position [307, 0]
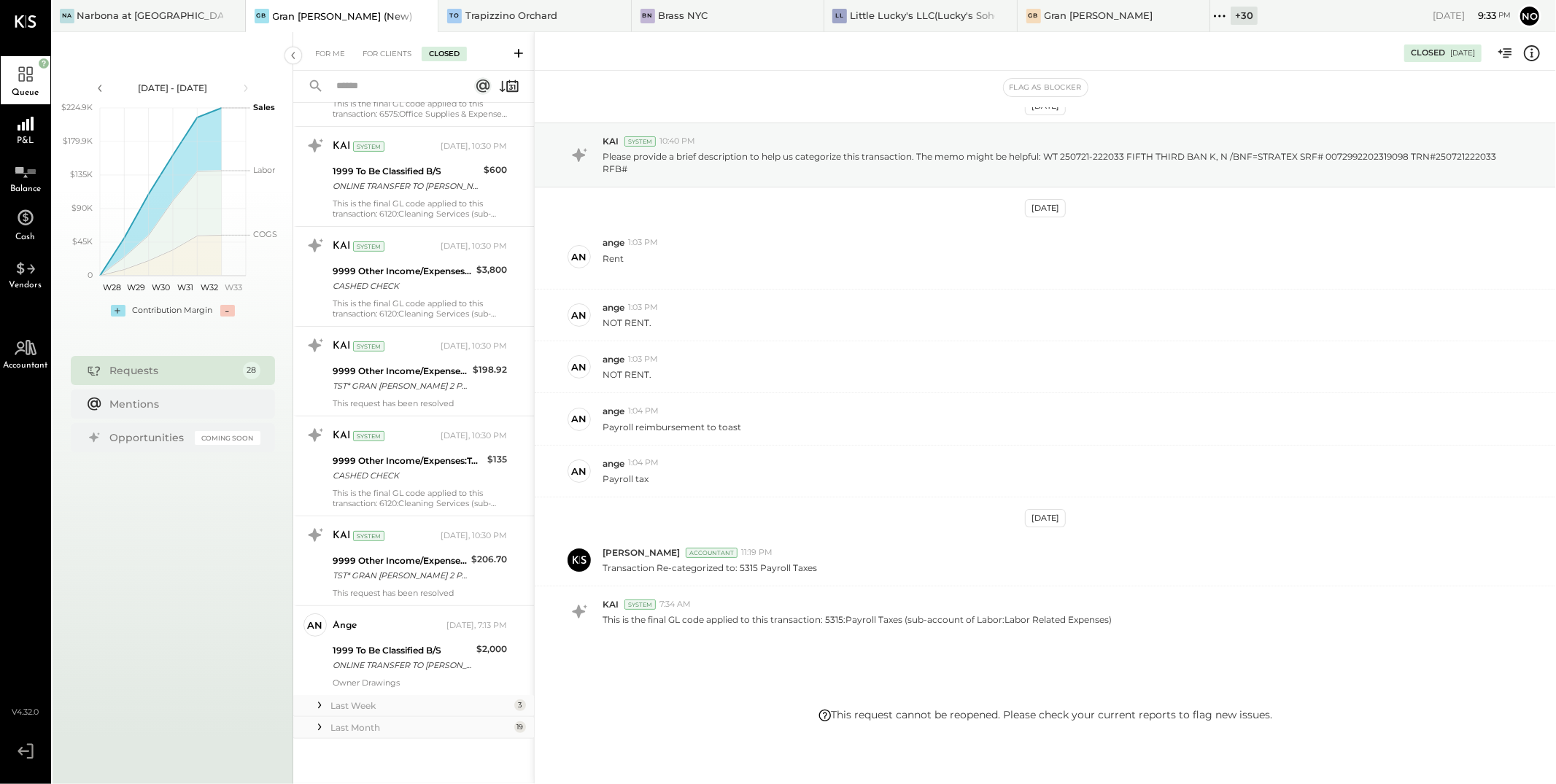
click at [409, 727] on div "Last Month" at bounding box center [420, 727] width 180 height 12
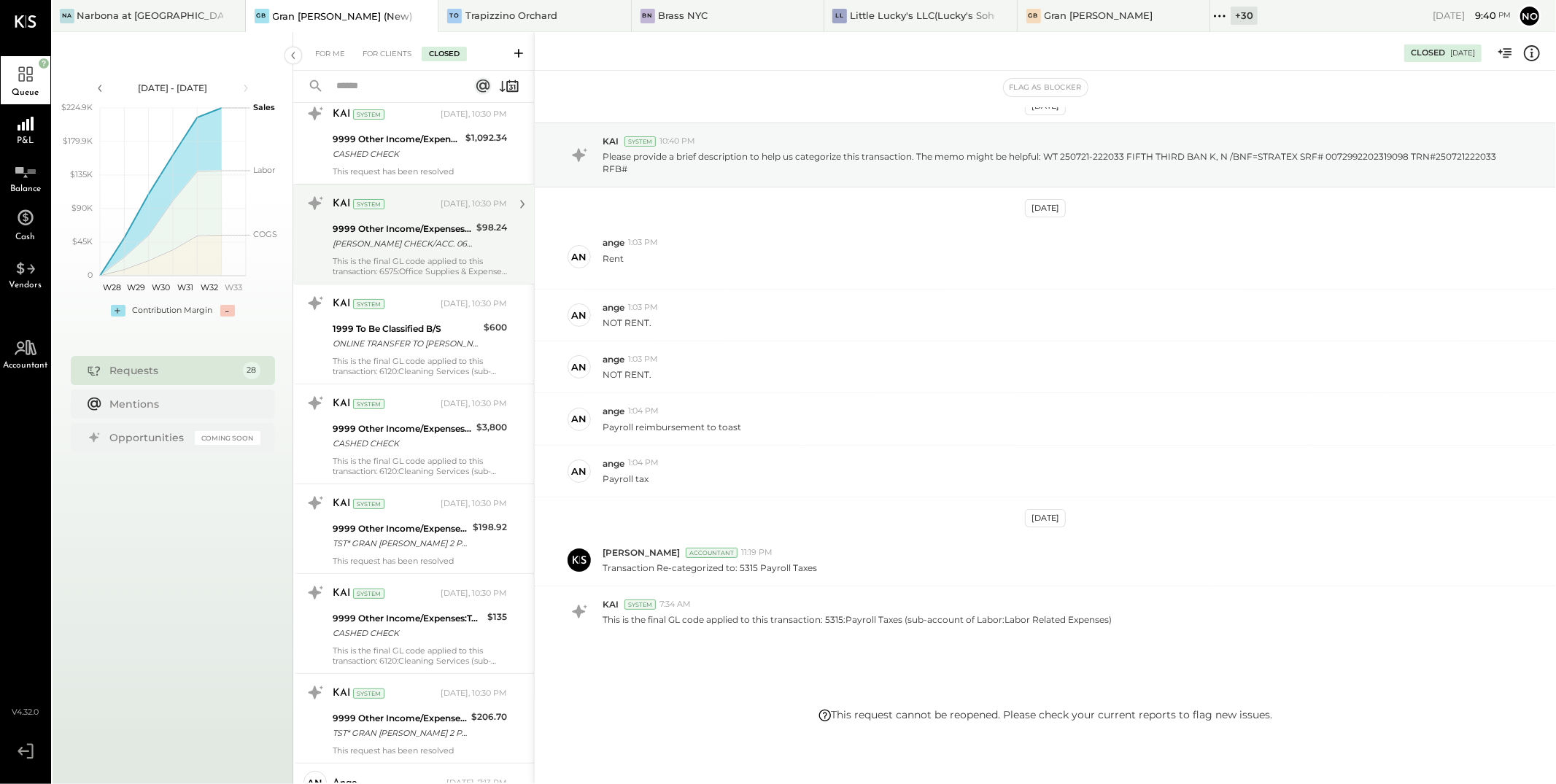
scroll to position [0, 0]
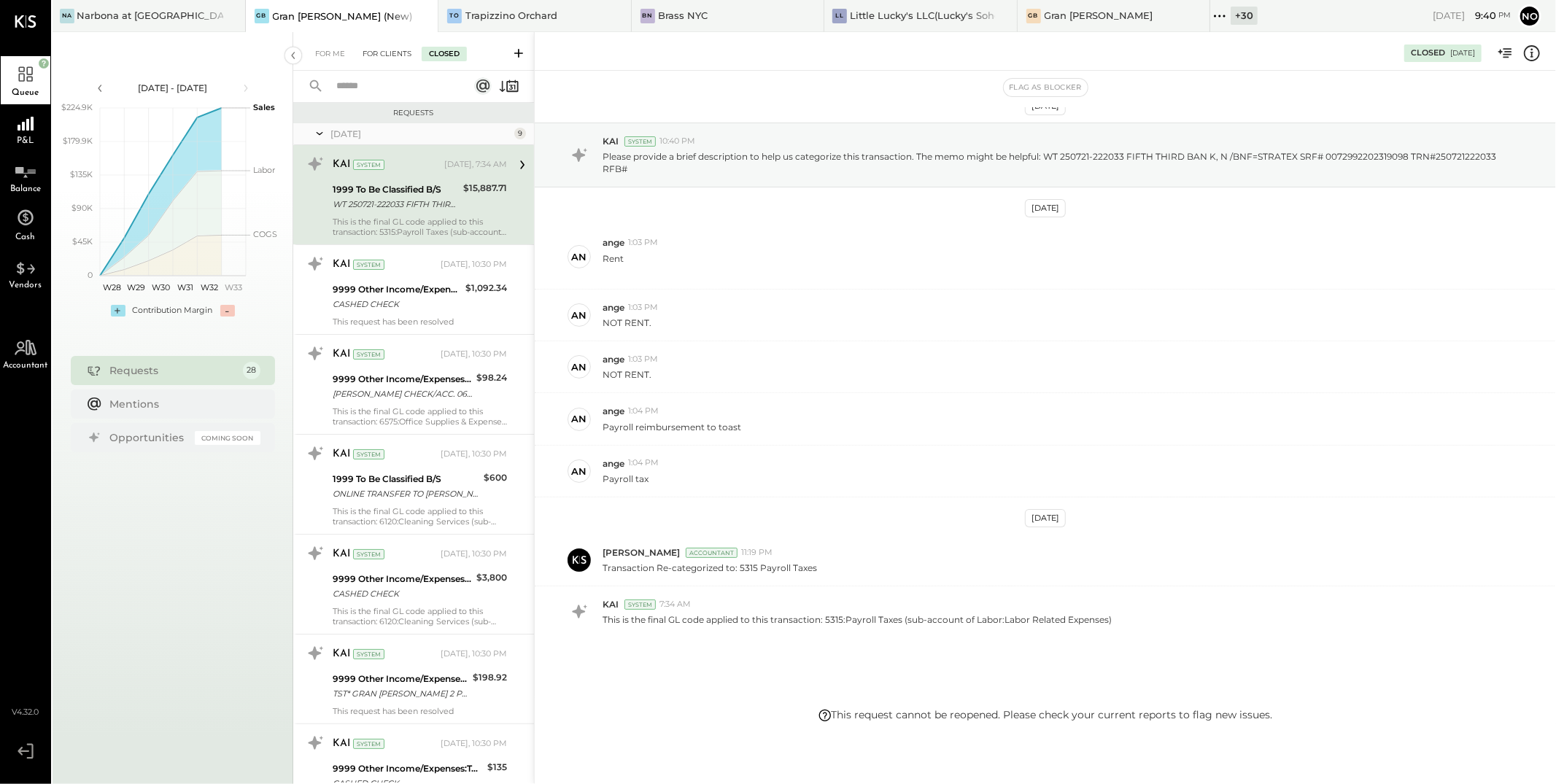
click at [385, 54] on div "For Clients" at bounding box center [386, 53] width 64 height 14
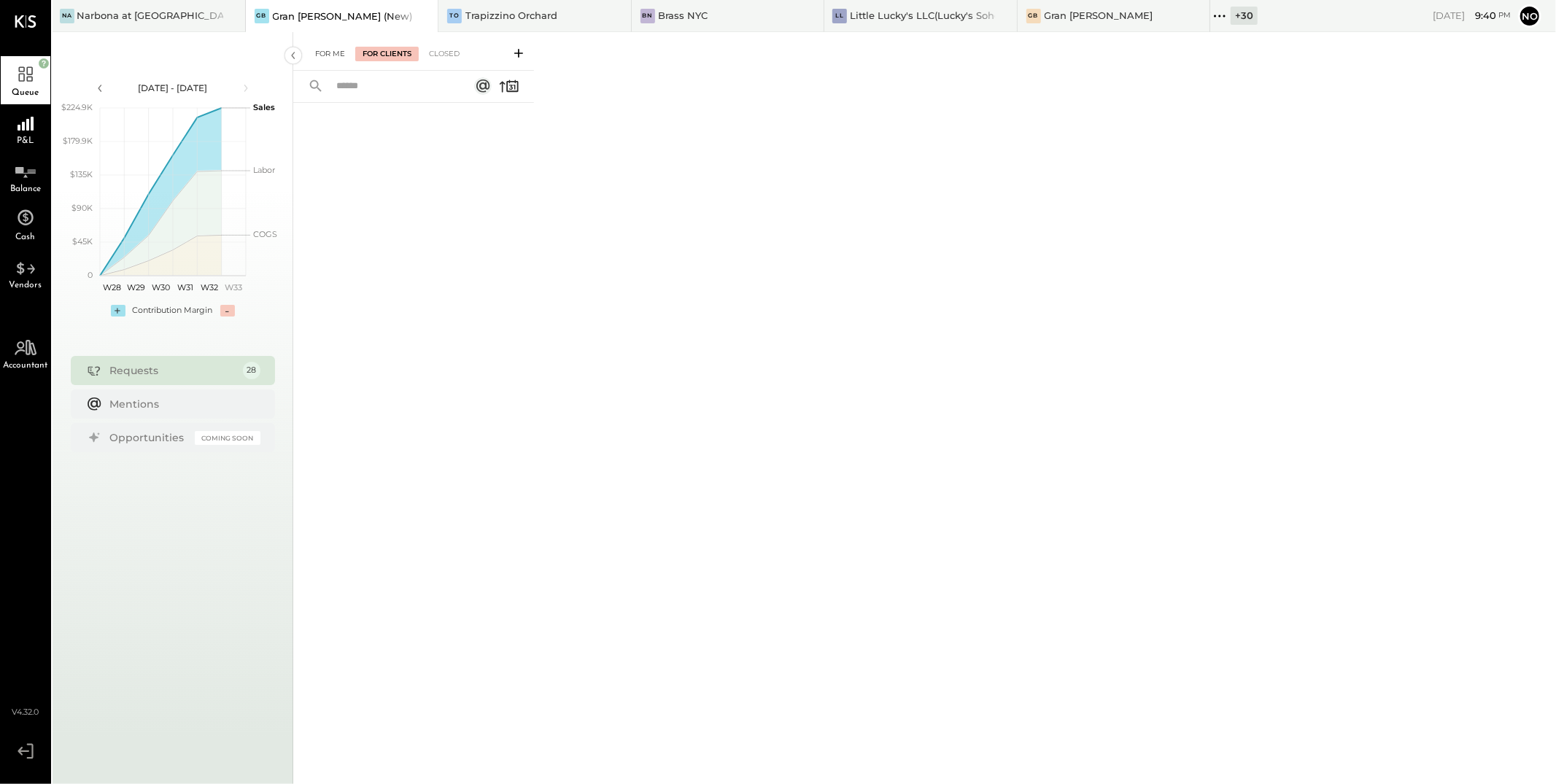
click at [322, 52] on div "For Me" at bounding box center [329, 53] width 45 height 14
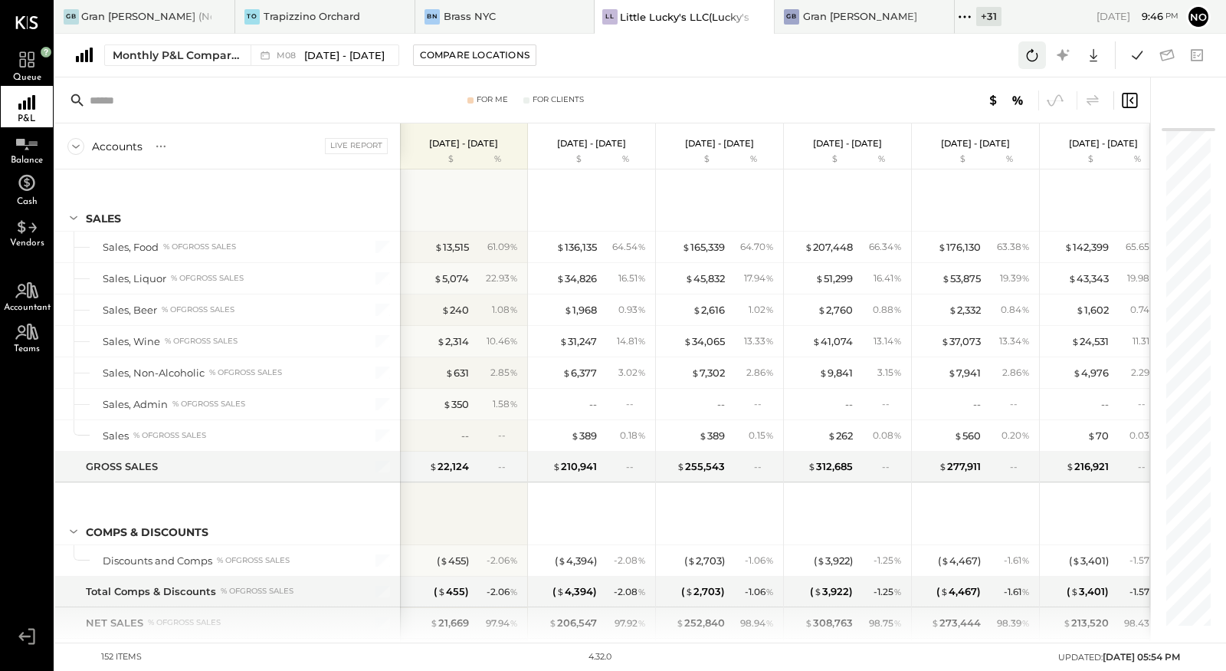
click at [1036, 61] on icon at bounding box center [1032, 55] width 20 height 20
click at [743, 62] on div "Monthly P&L Comparison M08 [DATE] - [DATE] Compare Locations Google Sheets Excel" at bounding box center [640, 56] width 1171 height 44
